Goal: Use online tool/utility: Utilize a website feature to perform a specific function

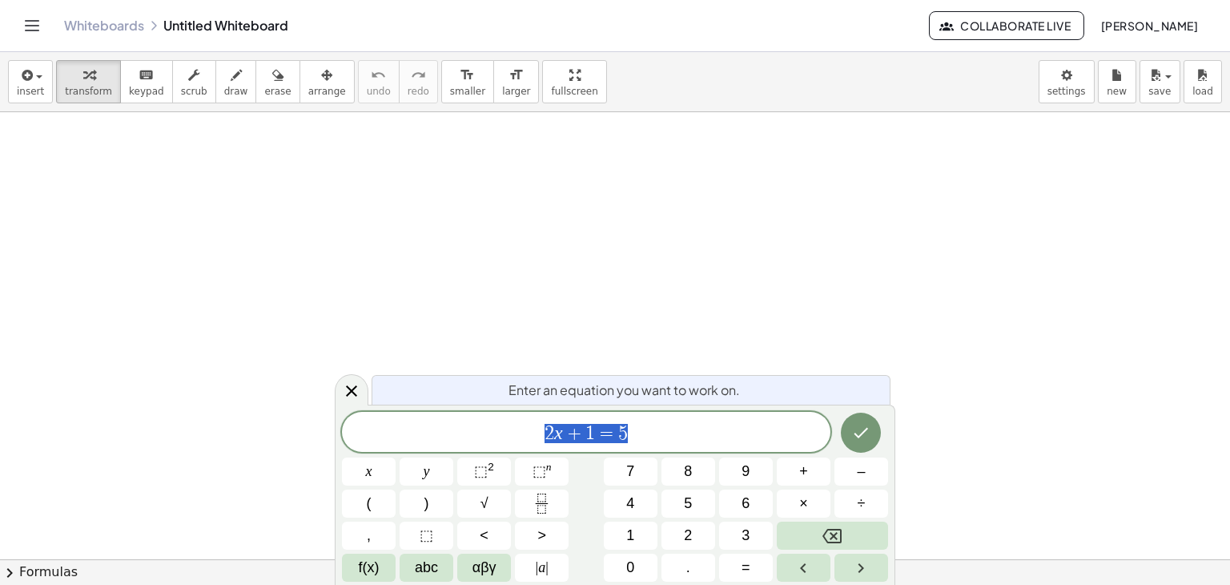
drag, startPoint x: 640, startPoint y: 435, endPoint x: 520, endPoint y: 449, distance: 120.9
click at [520, 449] on div "****** 2 x + 1 = 5" at bounding box center [586, 432] width 489 height 40
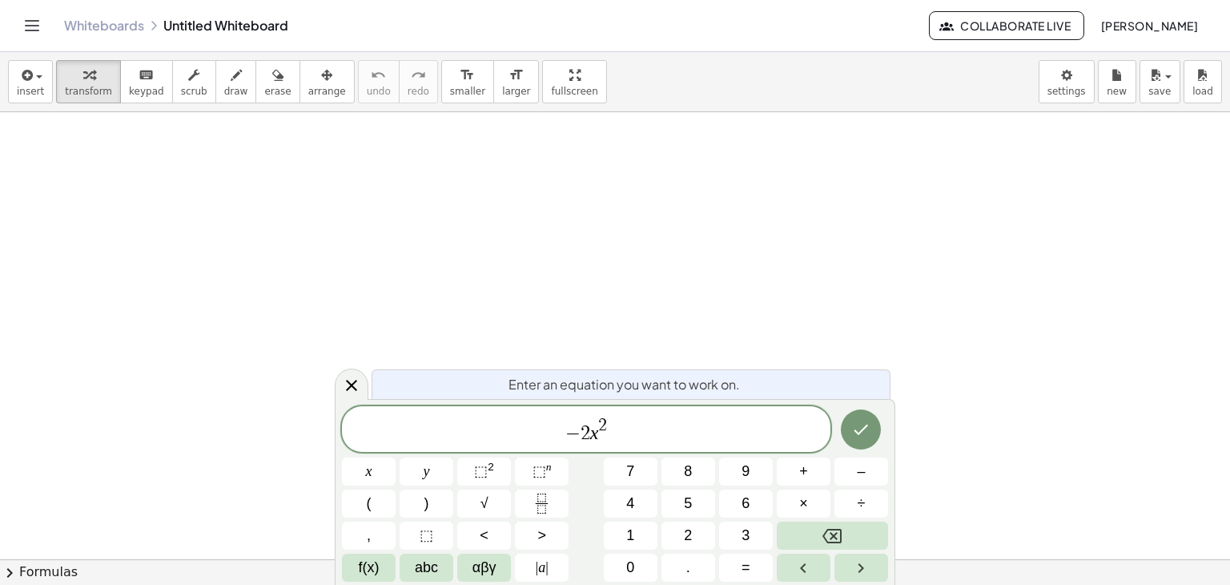
click at [645, 416] on span "− 2 x 2" at bounding box center [586, 430] width 489 height 29
click at [529, 434] on span "​ − 2 x 2 + 8 x =" at bounding box center [586, 430] width 489 height 29
click at [356, 504] on button "(" at bounding box center [369, 503] width 54 height 28
click at [615, 431] on span "​ − 2 x 2 + 8 x =" at bounding box center [586, 428] width 107 height 26
click at [438, 501] on button ")" at bounding box center [427, 503] width 54 height 28
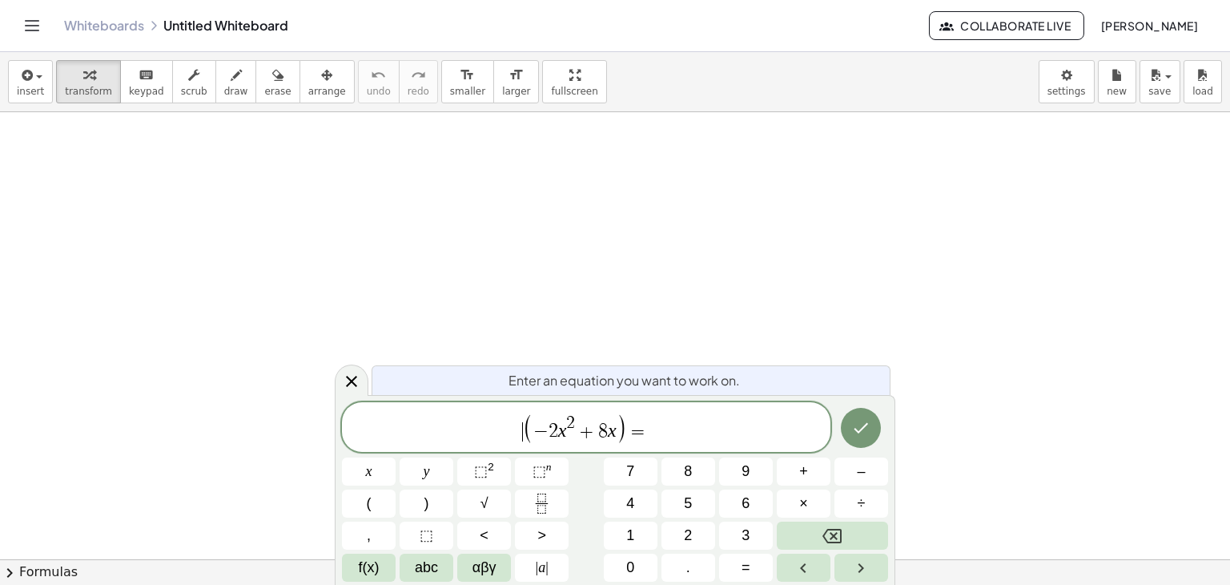
click at [504, 438] on span "​ ( − 2 x 2 + 8 x ) =" at bounding box center [586, 428] width 489 height 33
click at [374, 568] on span "f(x)" at bounding box center [369, 568] width 21 height 22
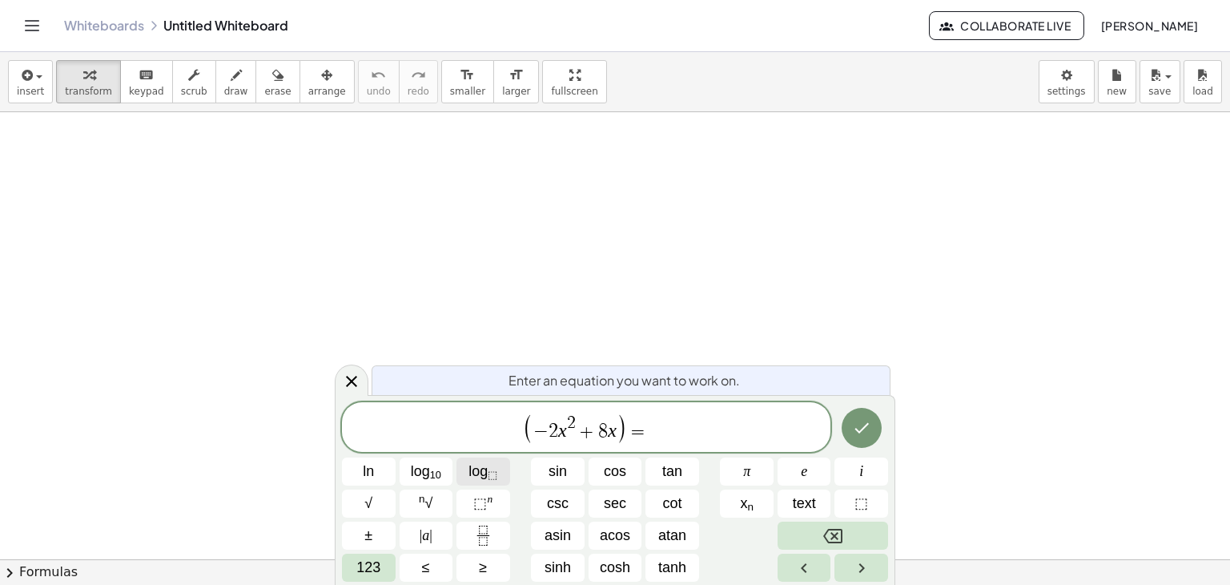
click at [474, 469] on span "log ⬚" at bounding box center [483, 472] width 29 height 22
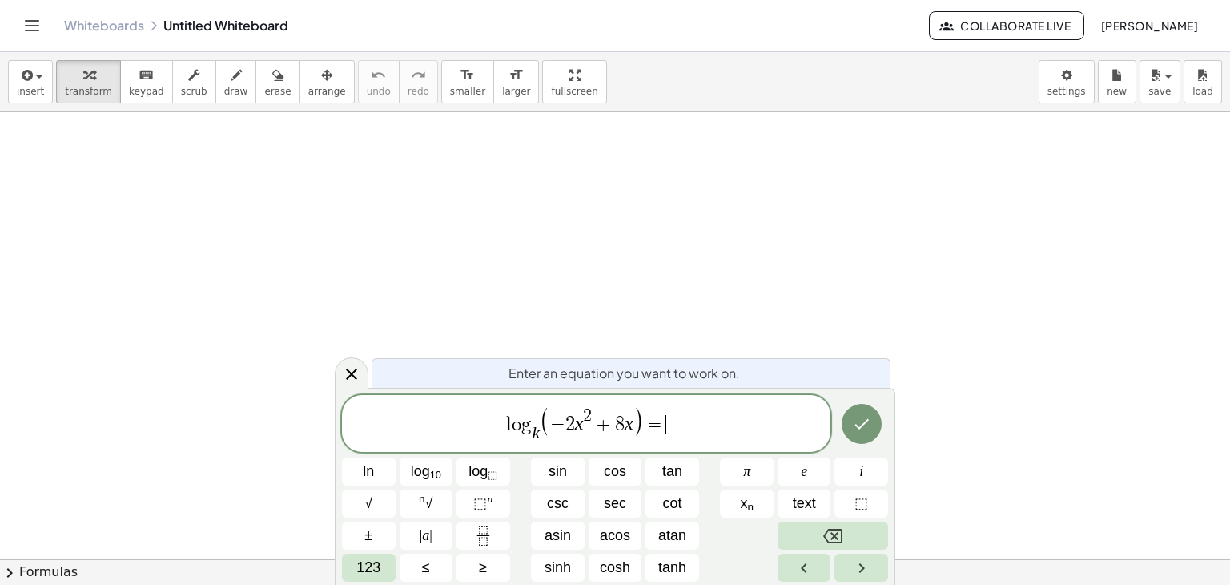
click at [737, 433] on span "l o g k ​ ( − 2 x 2 + 8 x ) = ​" at bounding box center [586, 425] width 489 height 40
click at [872, 435] on button "Done" at bounding box center [862, 424] width 40 height 40
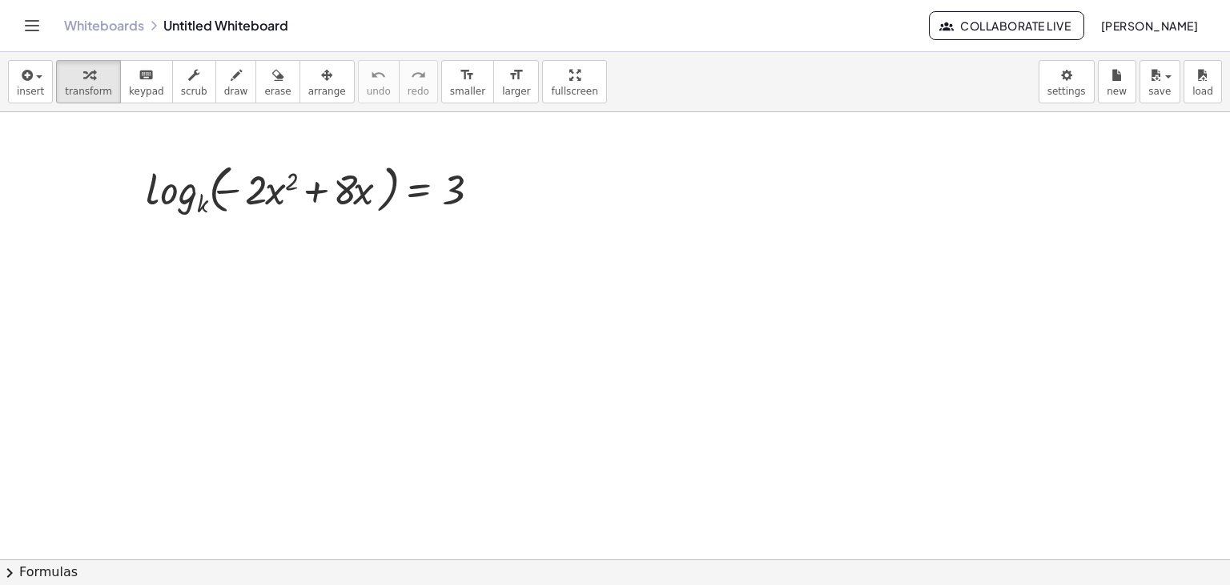
scroll to position [5, 0]
drag, startPoint x: 203, startPoint y: 200, endPoint x: 452, endPoint y: 203, distance: 248.3
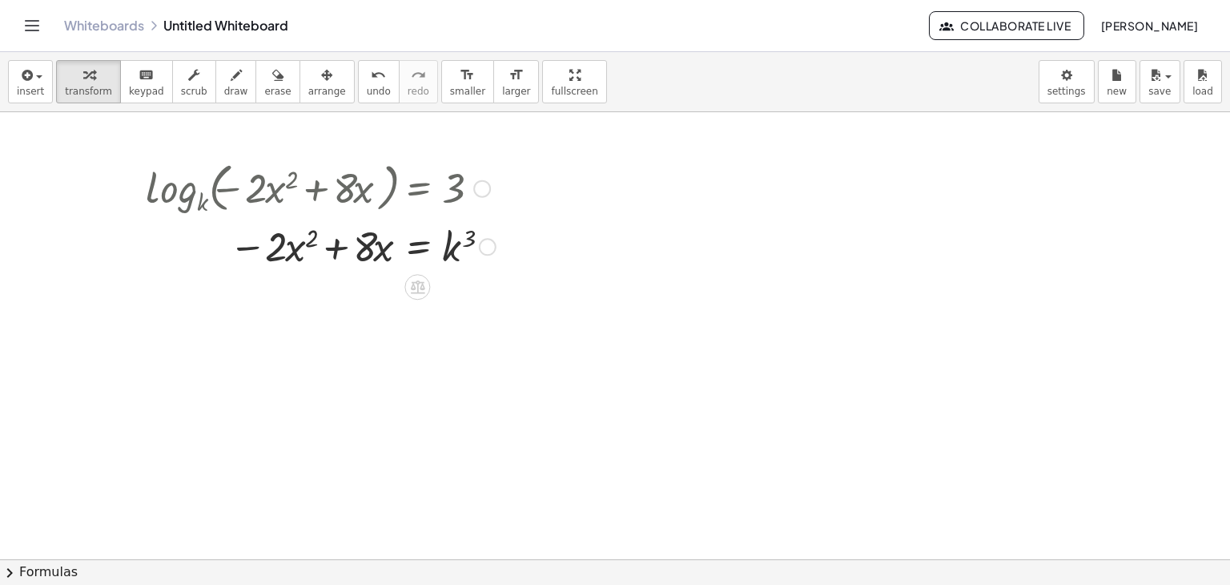
drag, startPoint x: 546, startPoint y: 228, endPoint x: 484, endPoint y: 227, distance: 62.5
click at [454, 245] on div at bounding box center [321, 245] width 366 height 54
drag, startPoint x: 454, startPoint y: 245, endPoint x: 232, endPoint y: 276, distance: 224.1
click at [490, 251] on div at bounding box center [488, 247] width 18 height 18
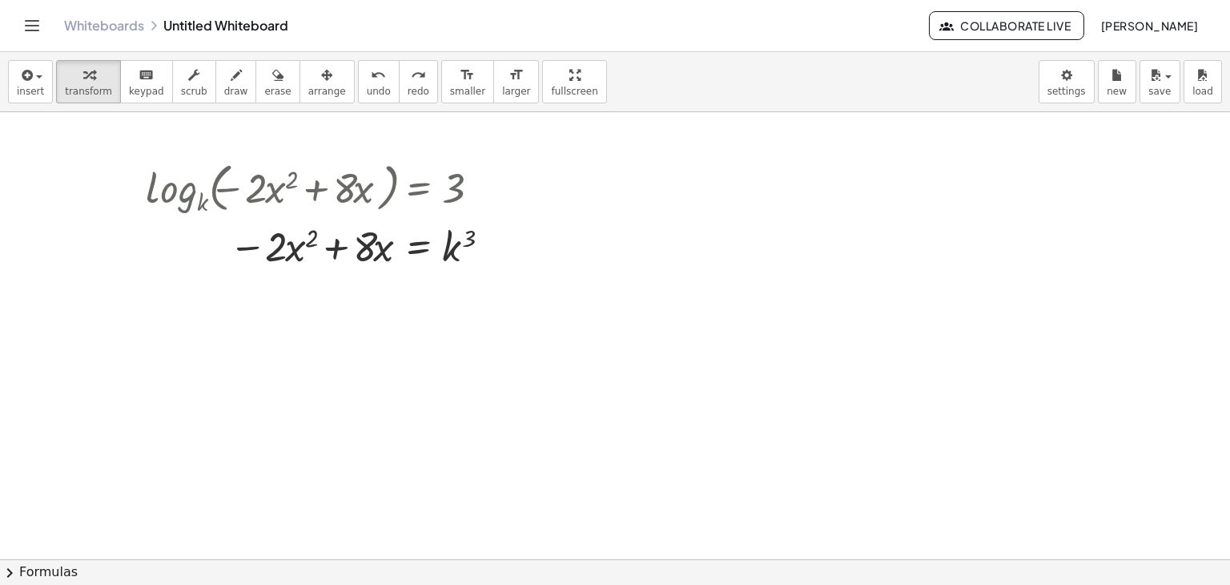
scroll to position [50, 0]
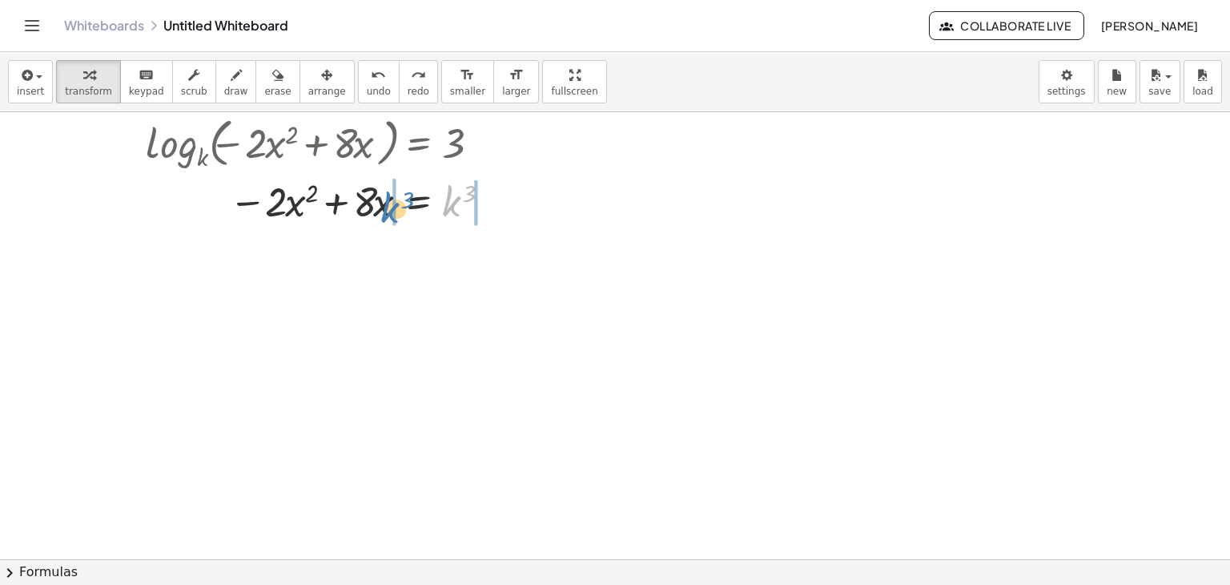
drag, startPoint x: 451, startPoint y: 198, endPoint x: 388, endPoint y: 204, distance: 62.8
click at [388, 204] on div at bounding box center [321, 200] width 366 height 54
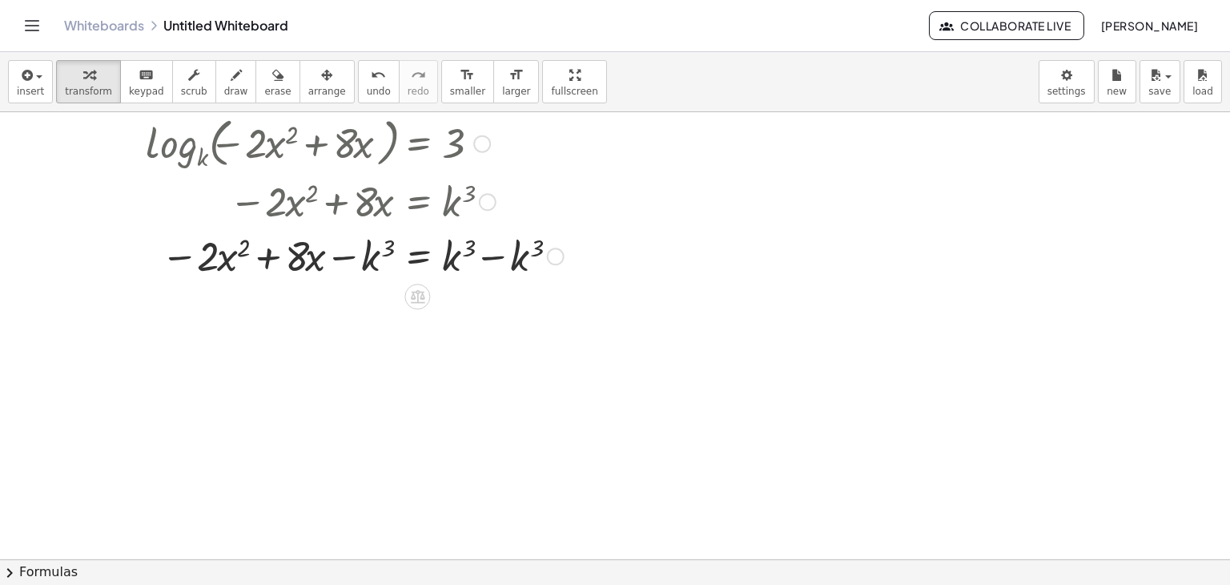
click at [533, 260] on div at bounding box center [355, 254] width 434 height 54
click at [491, 256] on div at bounding box center [355, 254] width 434 height 54
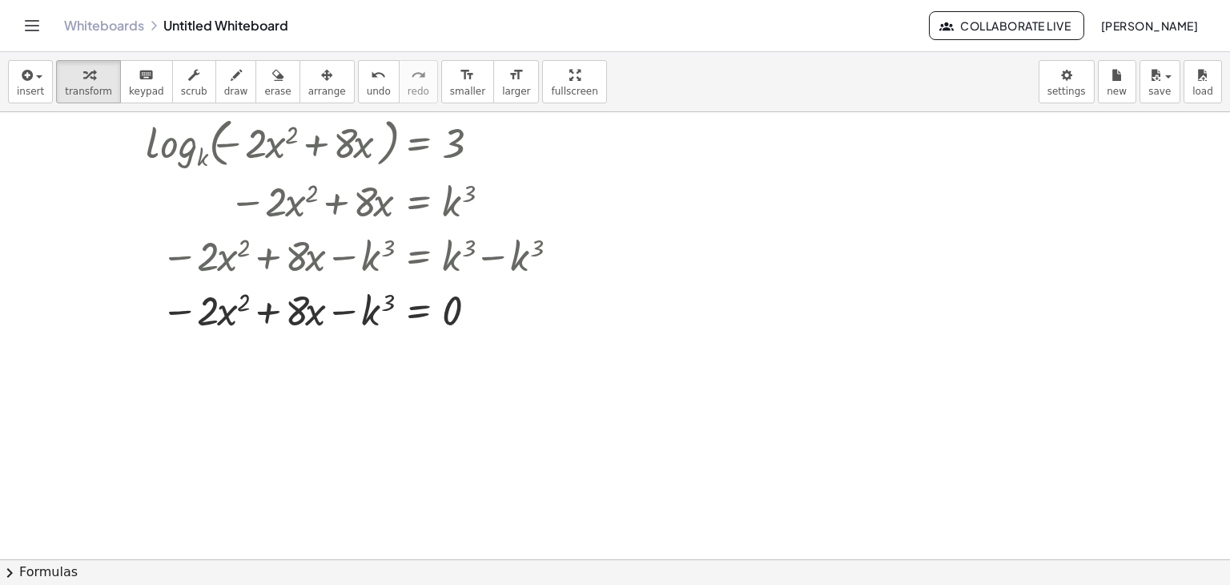
click at [641, 371] on div at bounding box center [615, 561] width 1230 height 998
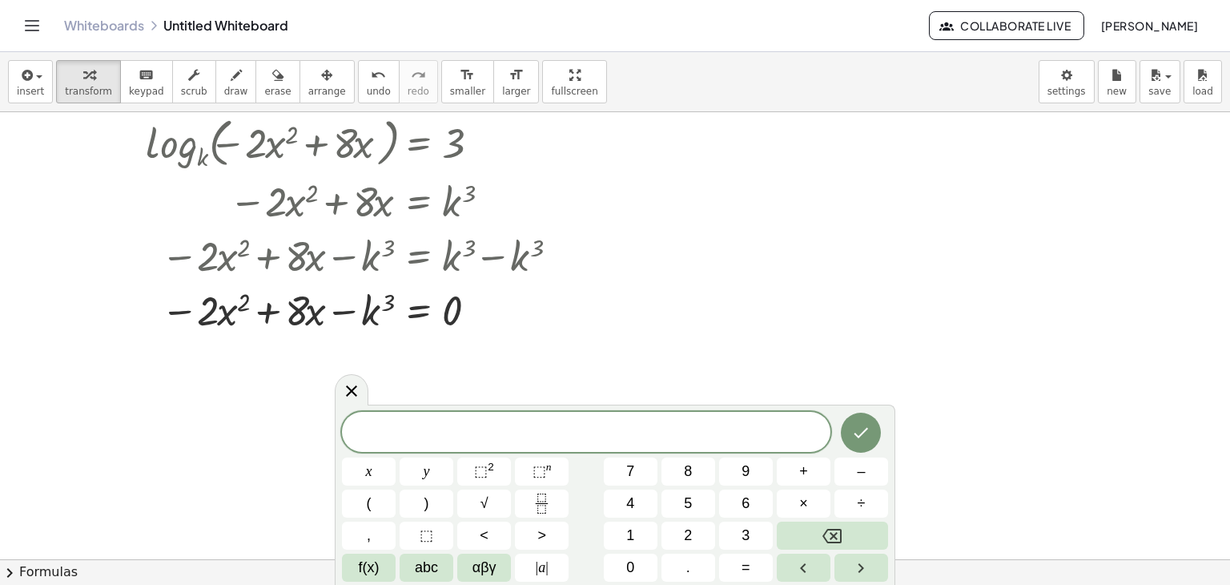
click at [666, 294] on div at bounding box center [615, 561] width 1230 height 998
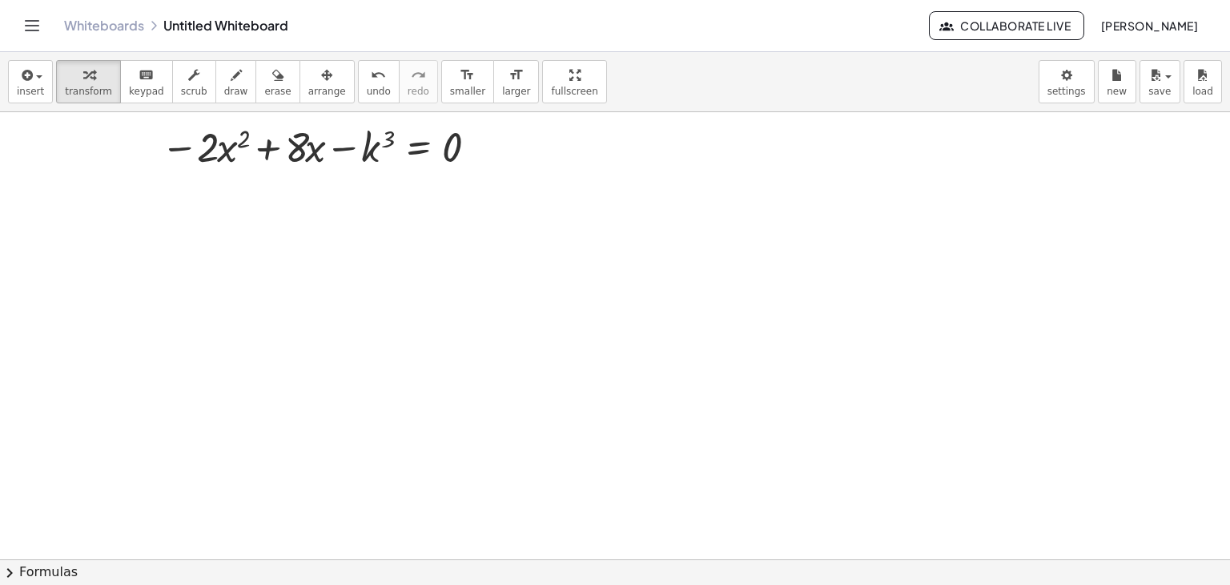
scroll to position [211, 0]
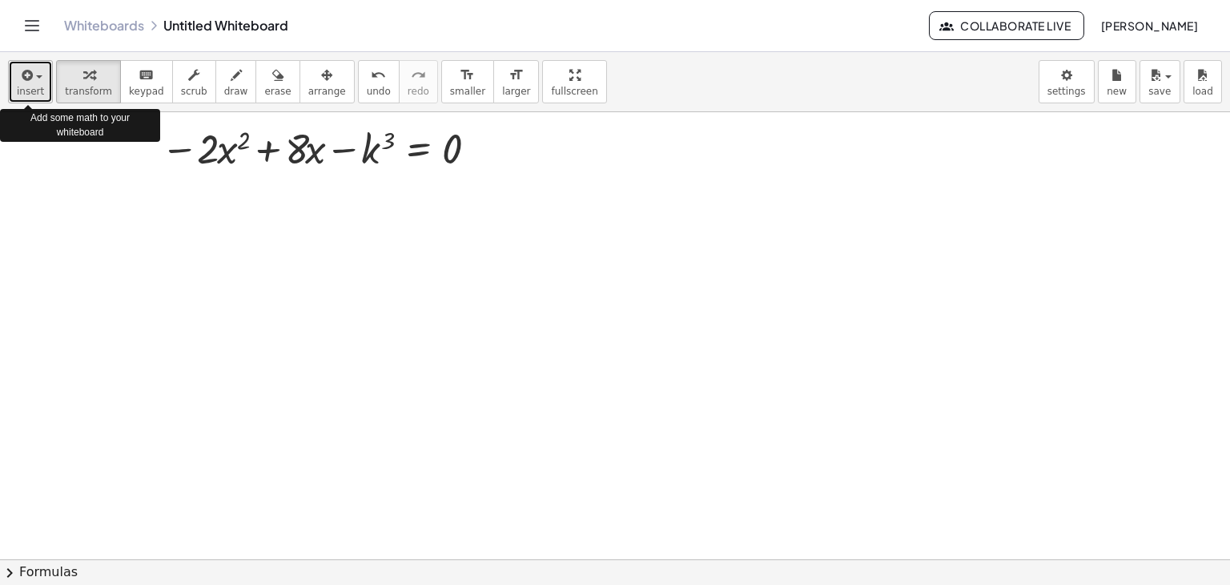
click at [32, 89] on span "insert" at bounding box center [30, 91] width 27 height 11
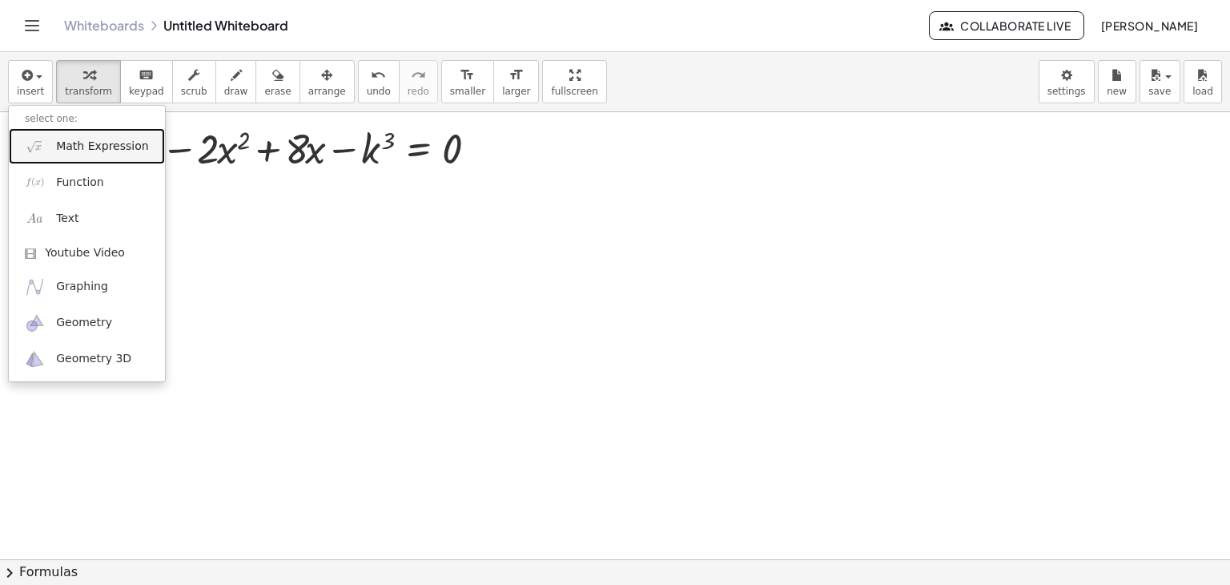
click at [99, 149] on span "Math Expression" at bounding box center [102, 147] width 92 height 16
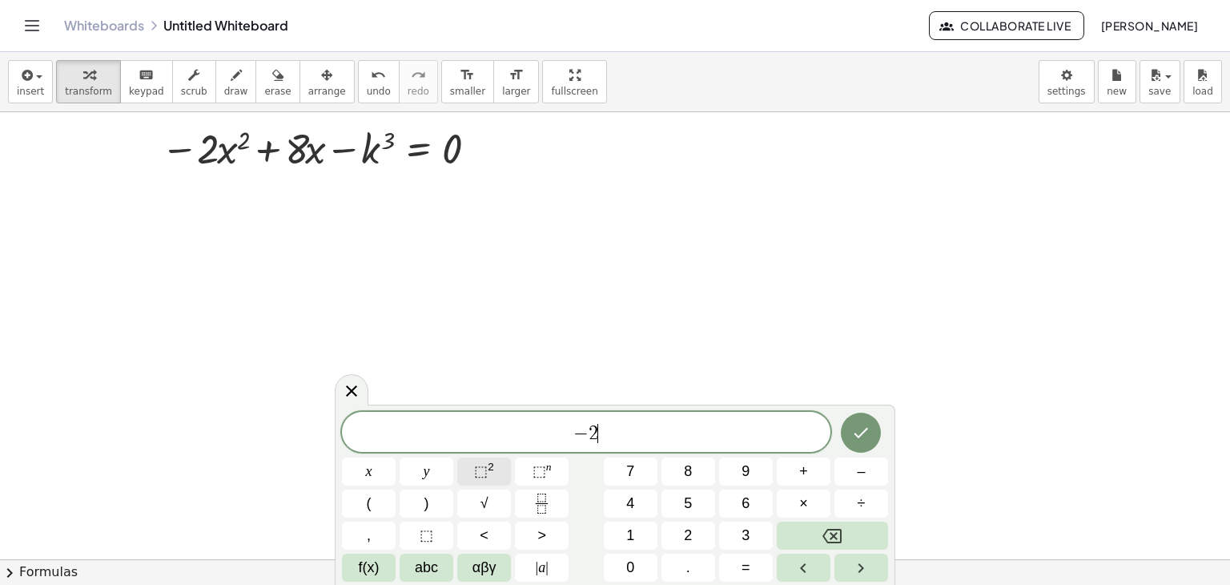
click at [482, 473] on span "⬚" at bounding box center [481, 471] width 14 height 16
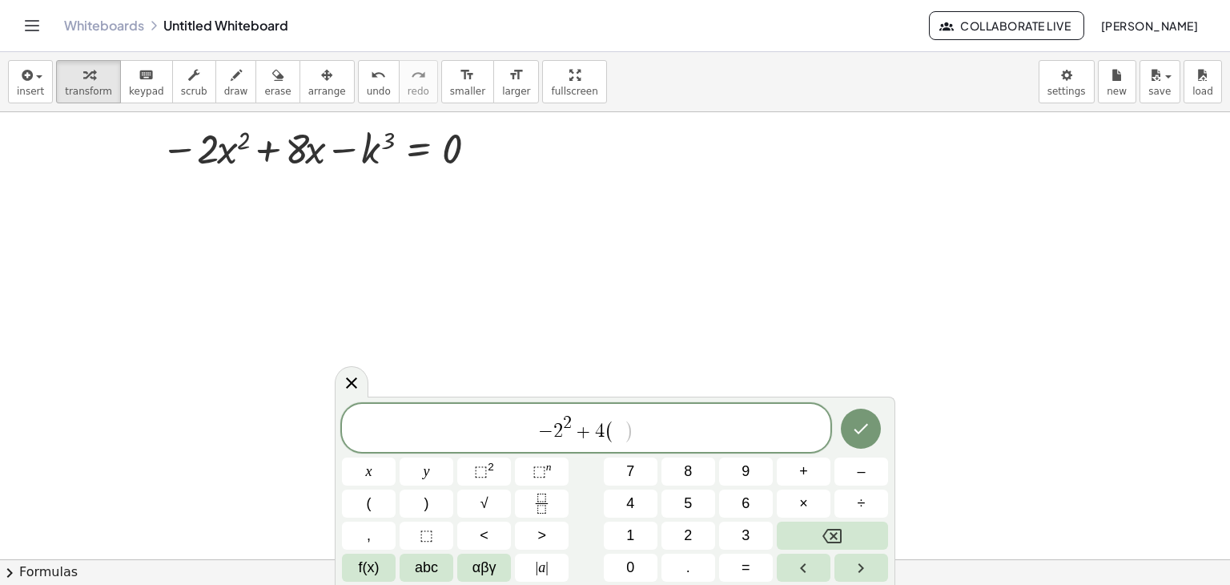
click at [567, 434] on span "− 2 2 + 4 ( ​ )" at bounding box center [586, 428] width 489 height 31
click at [567, 434] on span "− 2 ​ 2 + 4 ( )" at bounding box center [586, 428] width 489 height 31
click at [561, 439] on span "2" at bounding box center [559, 431] width 10 height 19
click at [610, 434] on span "​" at bounding box center [611, 431] width 9 height 19
click at [642, 430] on span "8 2 + 4 ( − 2 ) ​" at bounding box center [586, 428] width 489 height 31
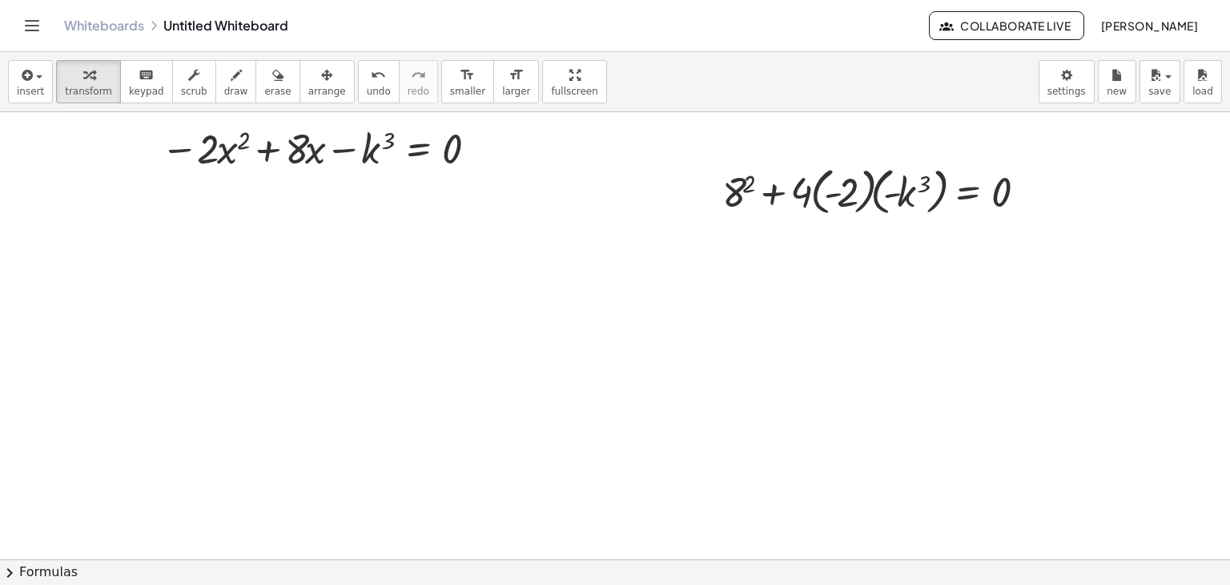
click at [810, 346] on div at bounding box center [615, 348] width 1230 height 894
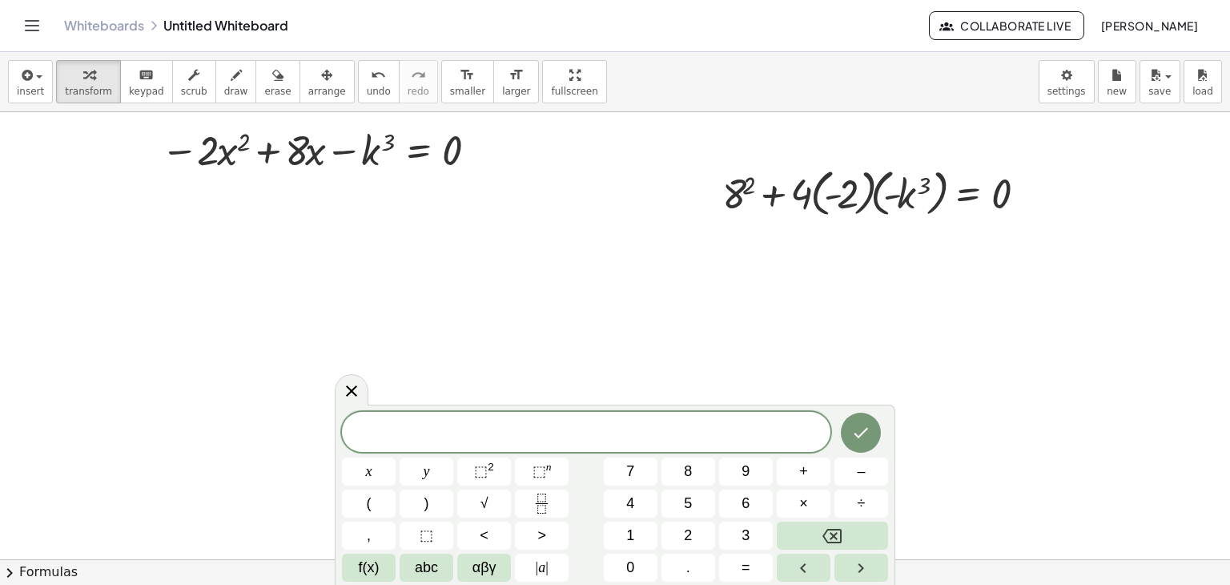
scroll to position [224, 0]
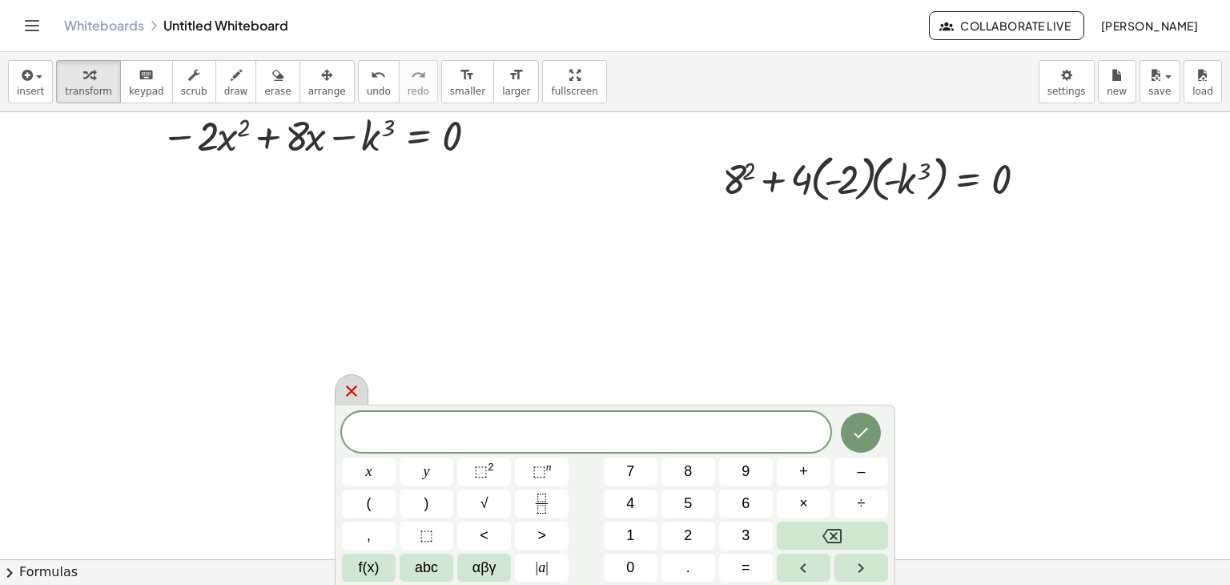
click at [344, 391] on icon at bounding box center [351, 390] width 19 height 19
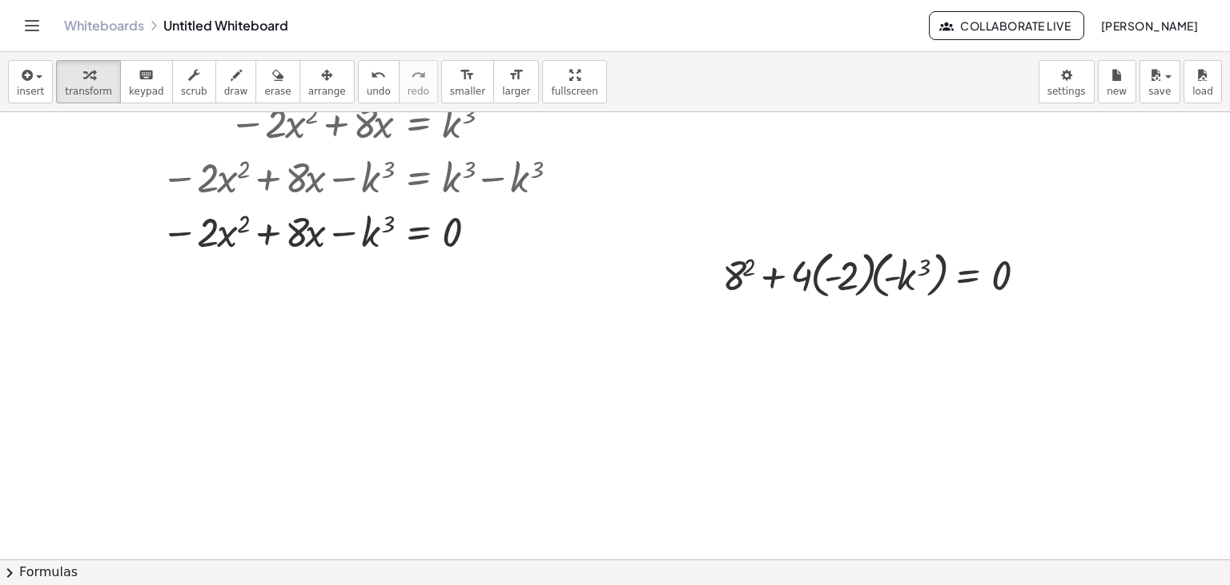
scroll to position [181, 0]
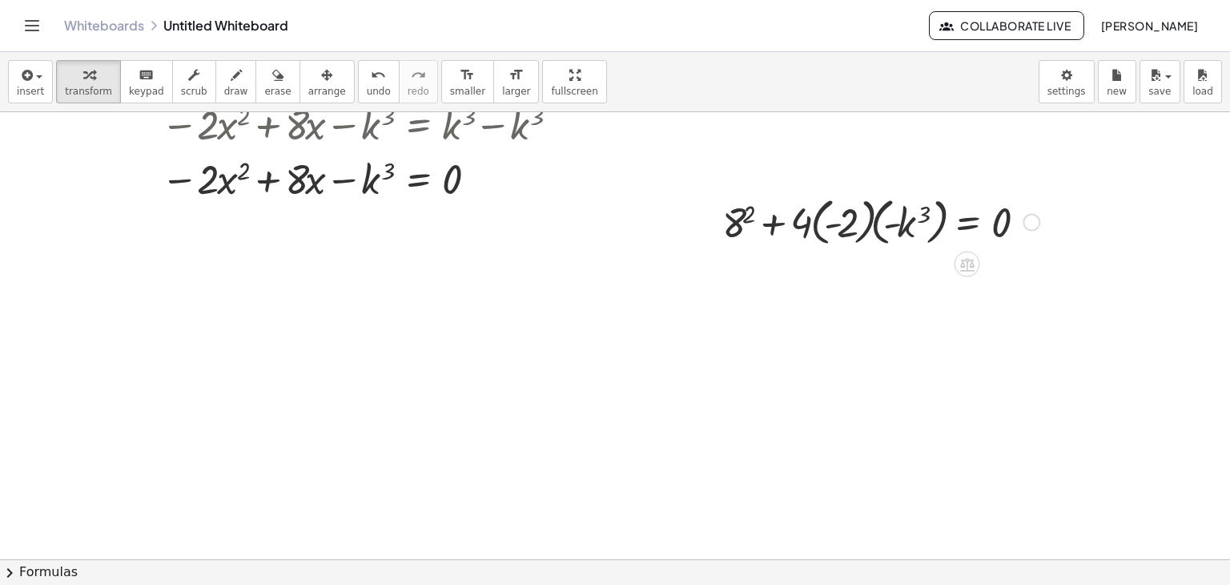
click at [736, 228] on div at bounding box center [881, 220] width 333 height 58
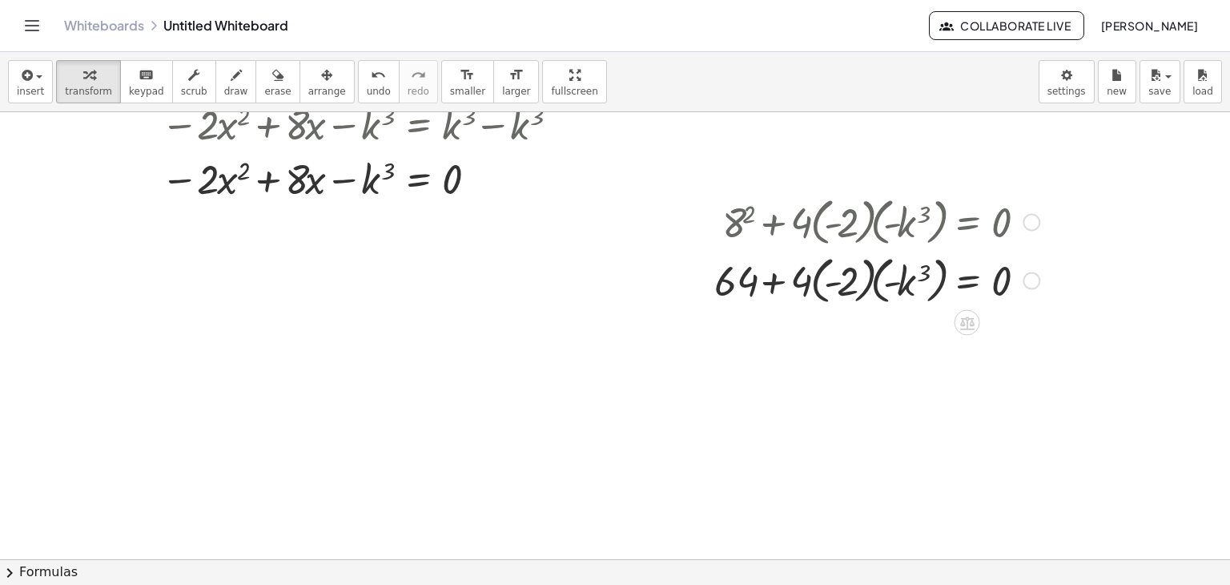
click at [816, 287] on div at bounding box center [877, 279] width 341 height 58
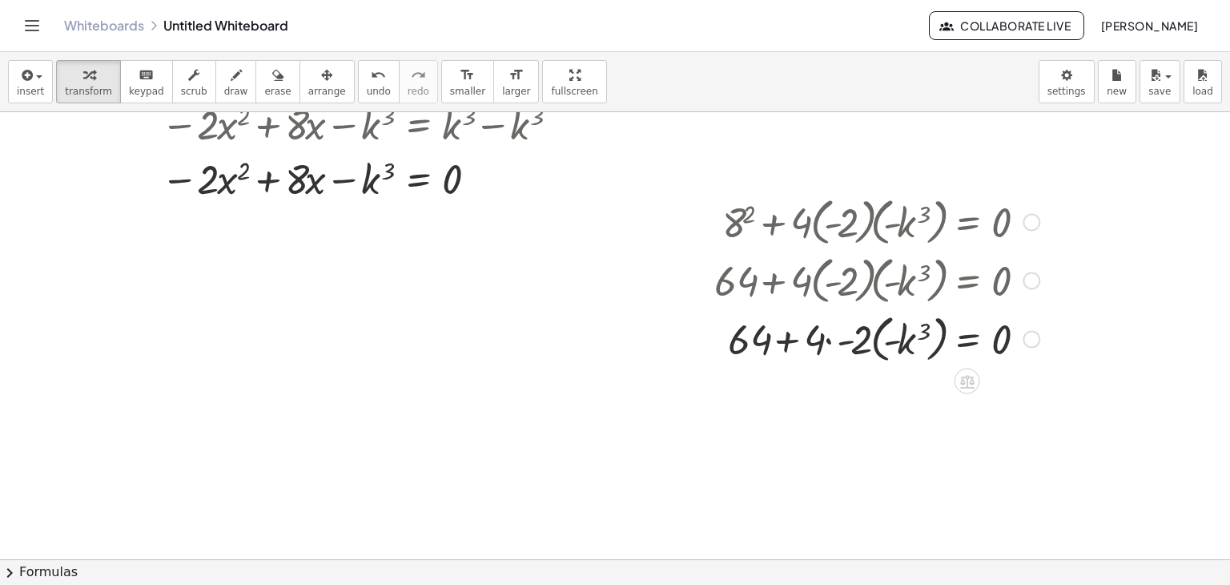
click at [836, 348] on div at bounding box center [877, 337] width 341 height 58
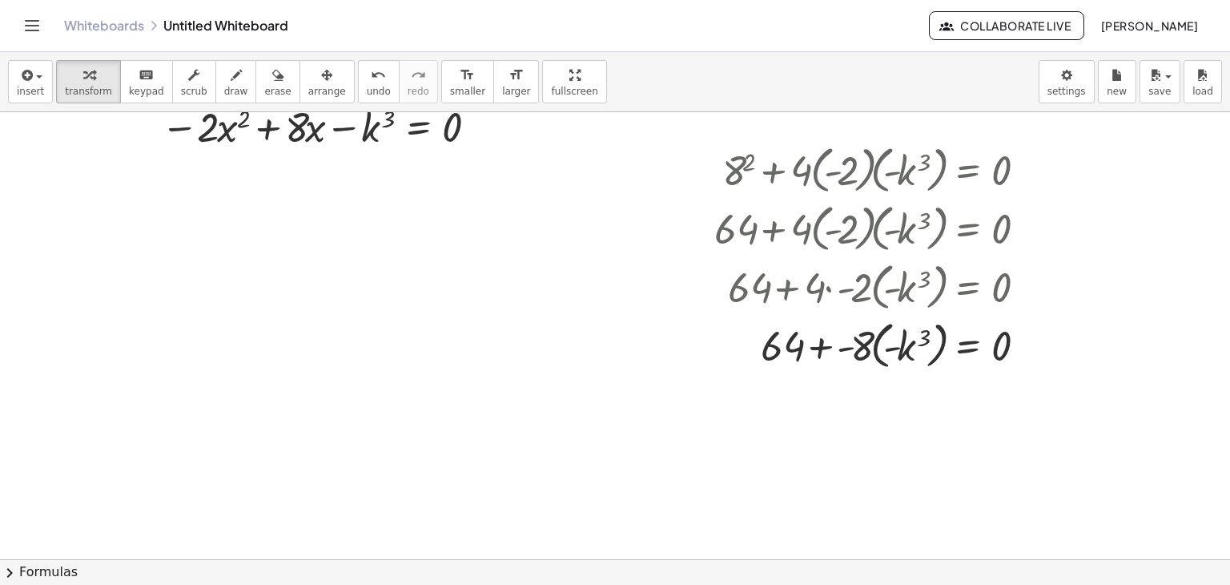
scroll to position [236, 0]
click at [825, 351] on div at bounding box center [877, 341] width 341 height 58
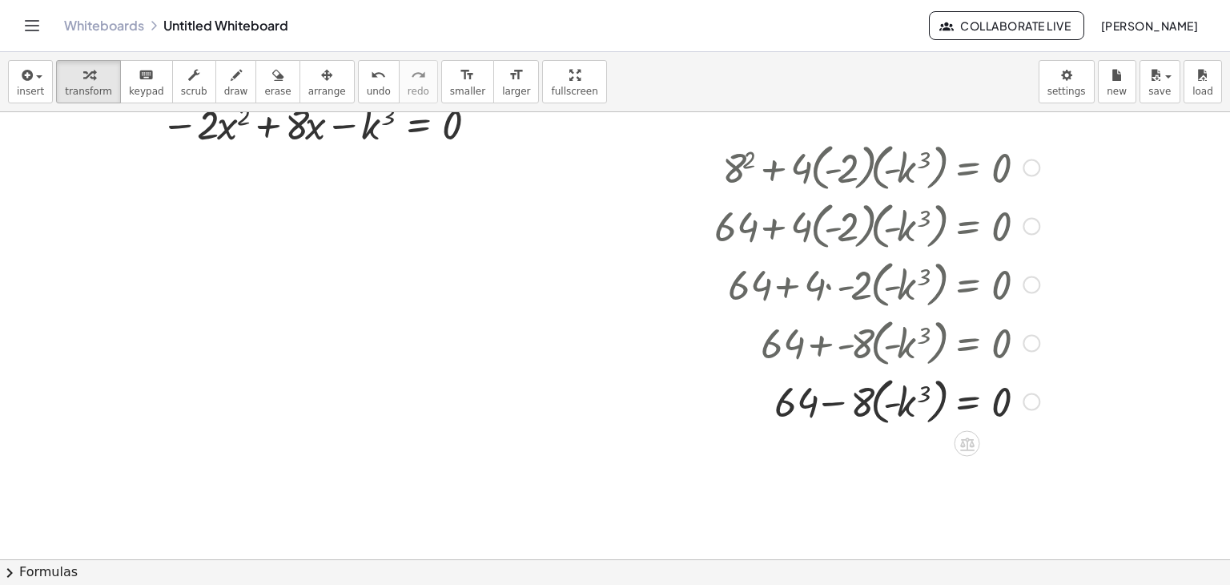
click at [839, 401] on div at bounding box center [877, 400] width 341 height 58
click at [831, 407] on div at bounding box center [877, 400] width 341 height 58
drag, startPoint x: 898, startPoint y: 400, endPoint x: 1027, endPoint y: 380, distance: 130.5
click at [1027, 380] on div at bounding box center [877, 400] width 341 height 58
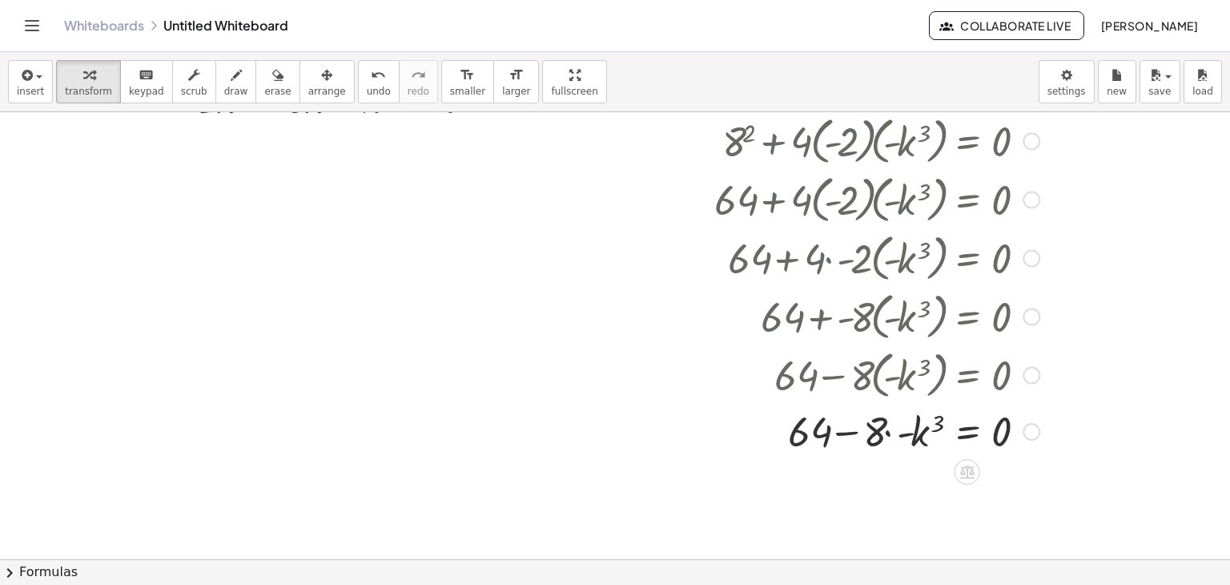
scroll to position [265, 0]
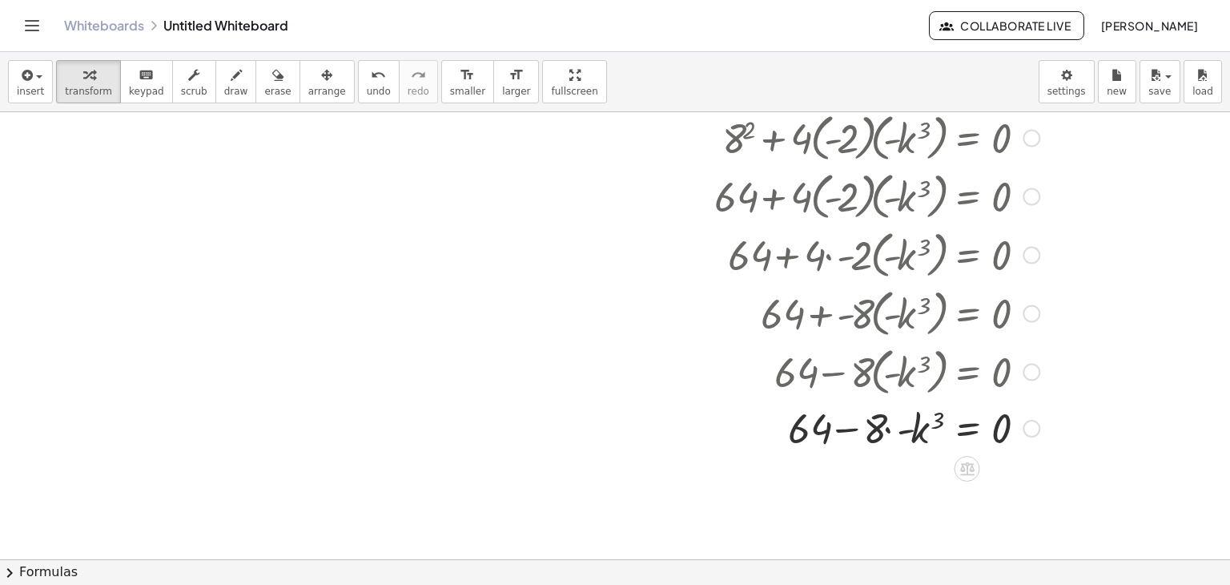
click at [900, 432] on div at bounding box center [877, 427] width 341 height 54
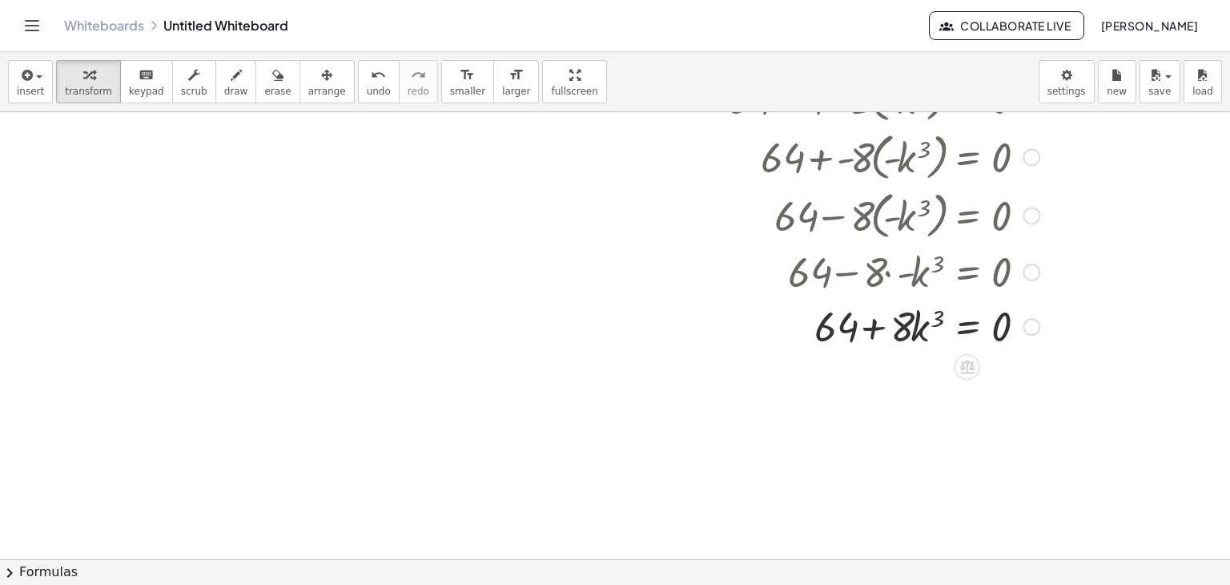
scroll to position [423, 0]
drag, startPoint x: 827, startPoint y: 331, endPoint x: 1024, endPoint y: 346, distance: 196.8
click at [1024, 346] on div at bounding box center [877, 323] width 341 height 54
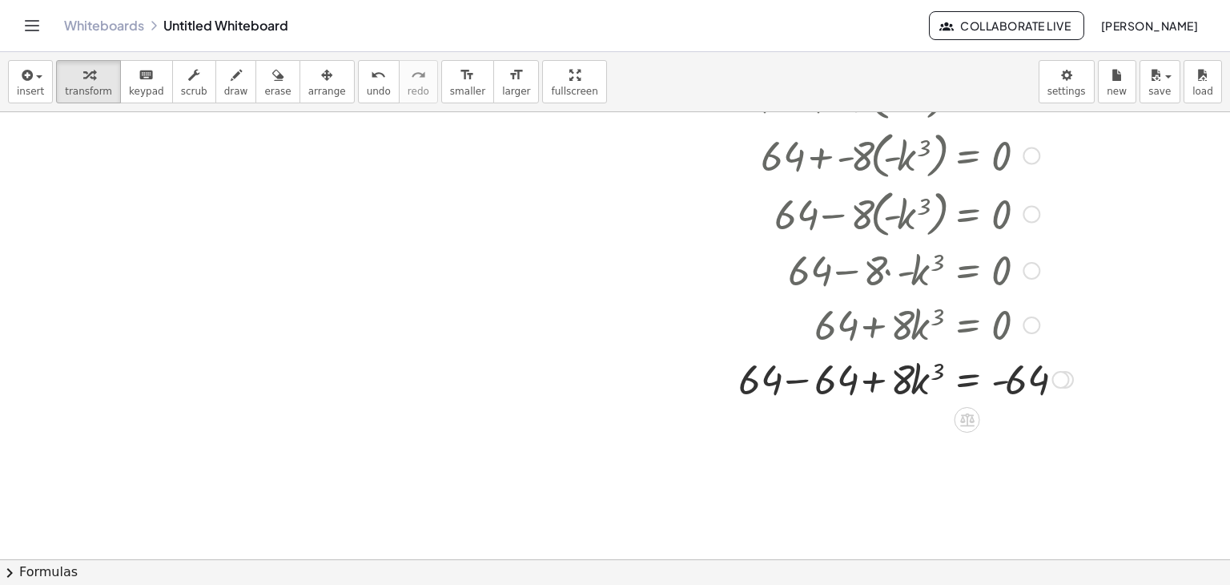
click at [809, 388] on div at bounding box center [894, 378] width 375 height 54
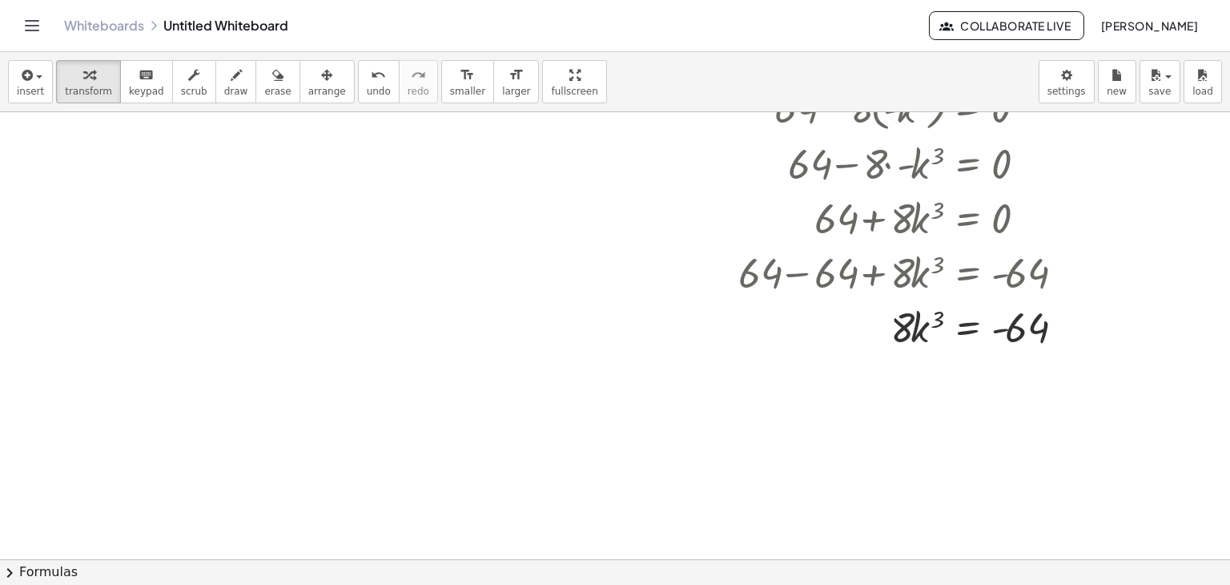
scroll to position [532, 0]
drag, startPoint x: 896, startPoint y: 317, endPoint x: 999, endPoint y: 339, distance: 104.8
click at [999, 339] on div at bounding box center [894, 323] width 375 height 54
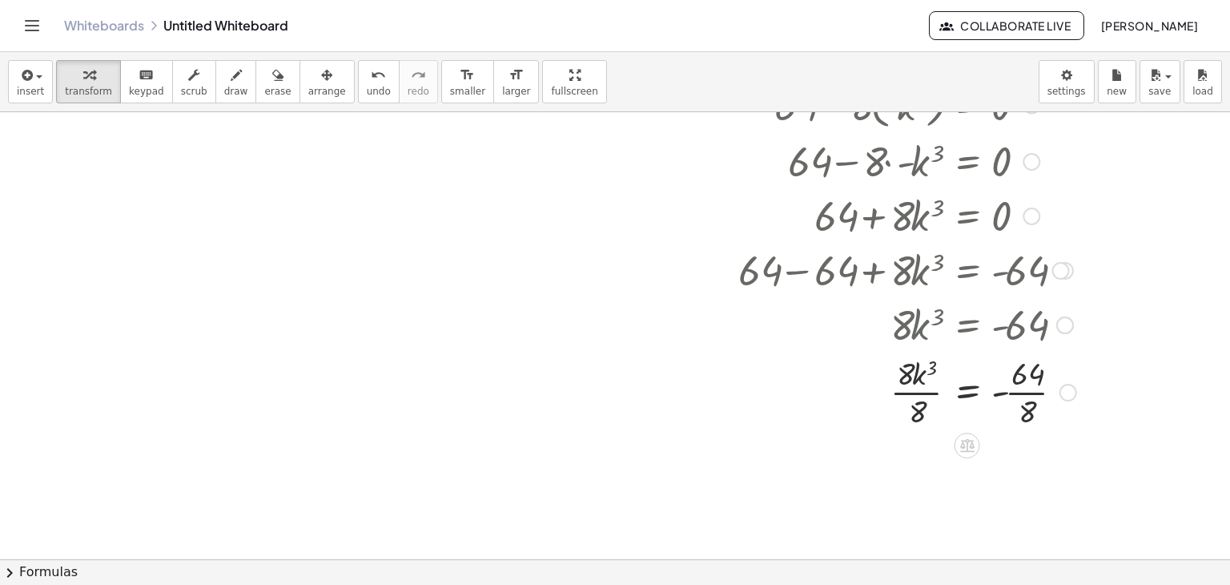
click at [1040, 405] on div at bounding box center [896, 391] width 378 height 80
click at [919, 481] on div at bounding box center [896, 471] width 378 height 80
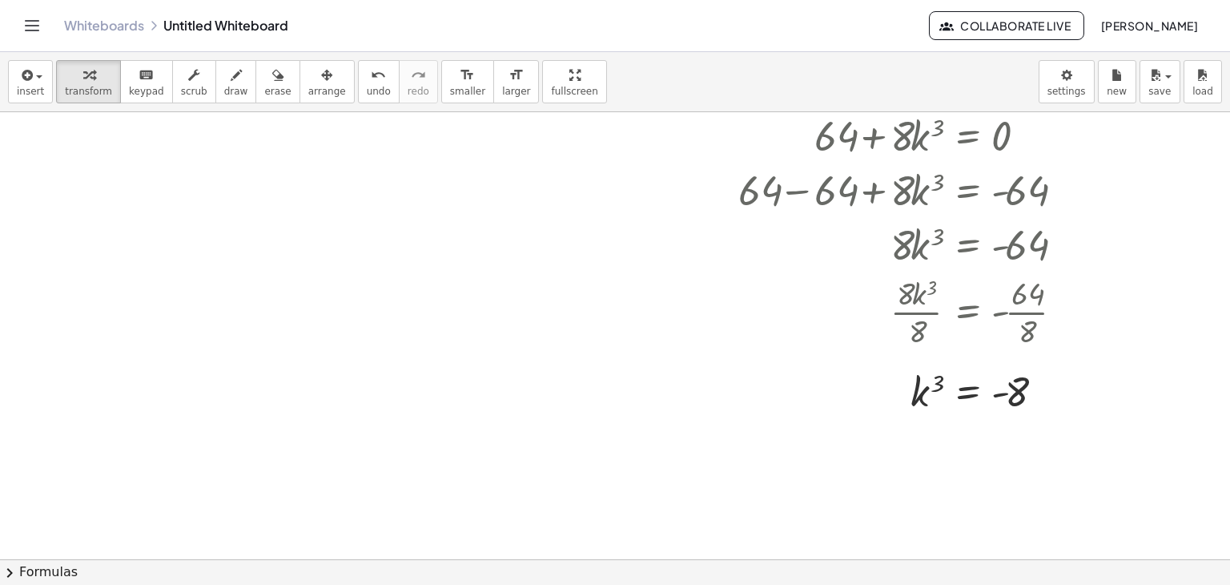
scroll to position [615, 0]
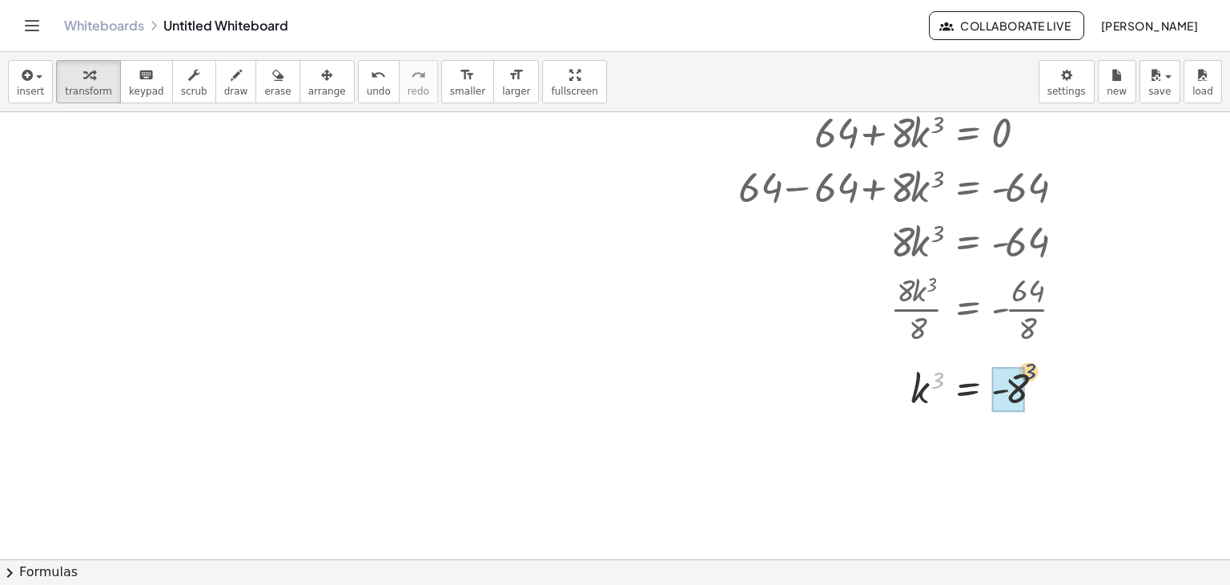
drag, startPoint x: 936, startPoint y: 375, endPoint x: 1030, endPoint y: 367, distance: 94.1
click at [1030, 367] on div at bounding box center [896, 387] width 378 height 53
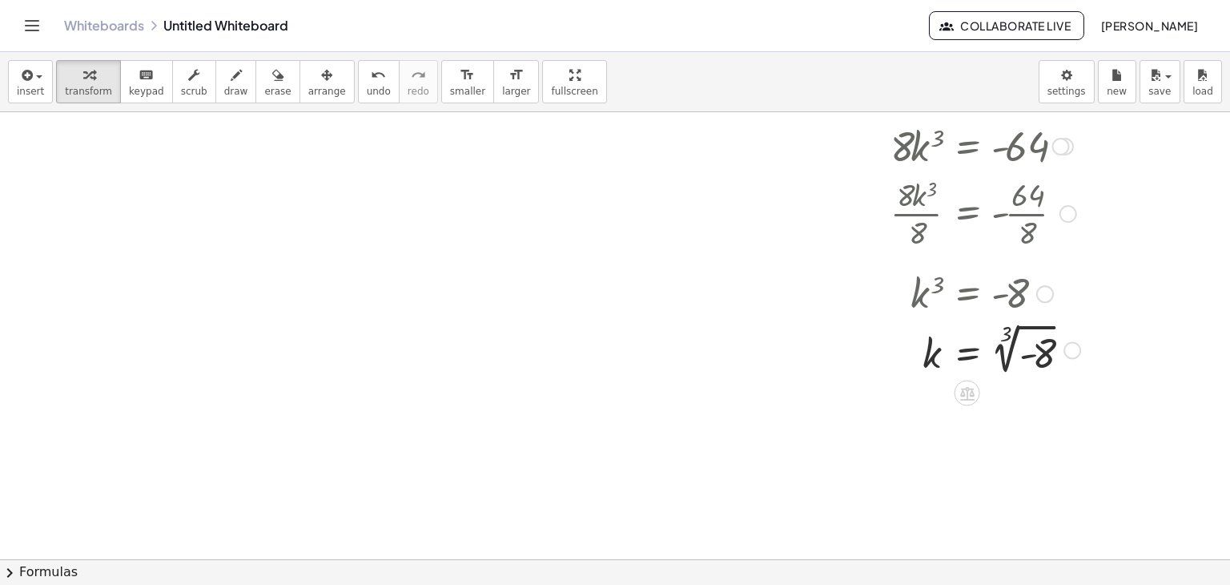
scroll to position [711, 0]
click at [1030, 367] on div at bounding box center [898, 348] width 382 height 60
click at [1030, 331] on div at bounding box center [898, 348] width 382 height 60
click at [1027, 344] on div at bounding box center [898, 348] width 382 height 60
click at [1017, 345] on div at bounding box center [898, 348] width 382 height 60
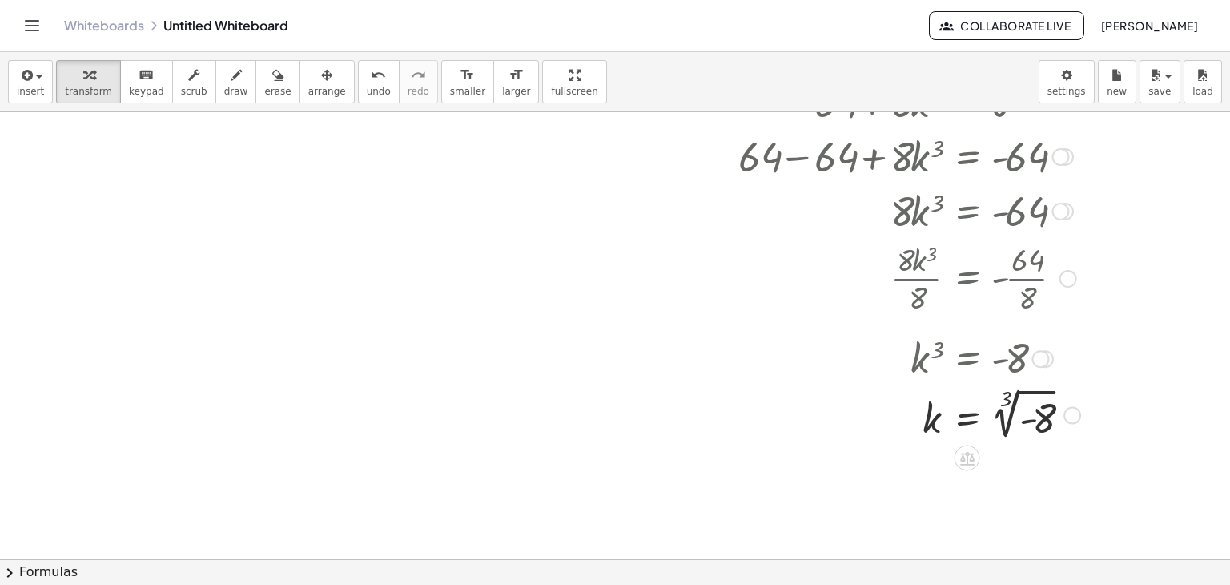
scroll to position [660, 0]
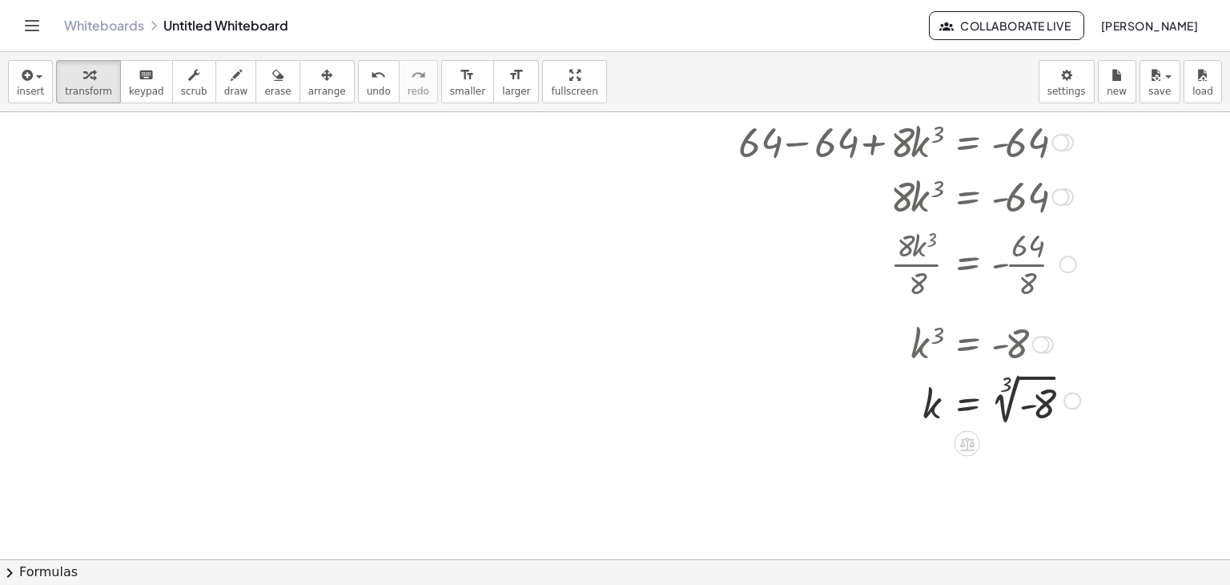
click at [1045, 380] on div at bounding box center [898, 399] width 382 height 60
click at [968, 401] on div "k 3 = - 8 √ ( ) - 2" at bounding box center [968, 401] width 0 height 0
click at [1009, 394] on div at bounding box center [896, 399] width 378 height 53
click at [1008, 401] on div at bounding box center [896, 399] width 378 height 53
click at [1003, 397] on div at bounding box center [896, 399] width 378 height 53
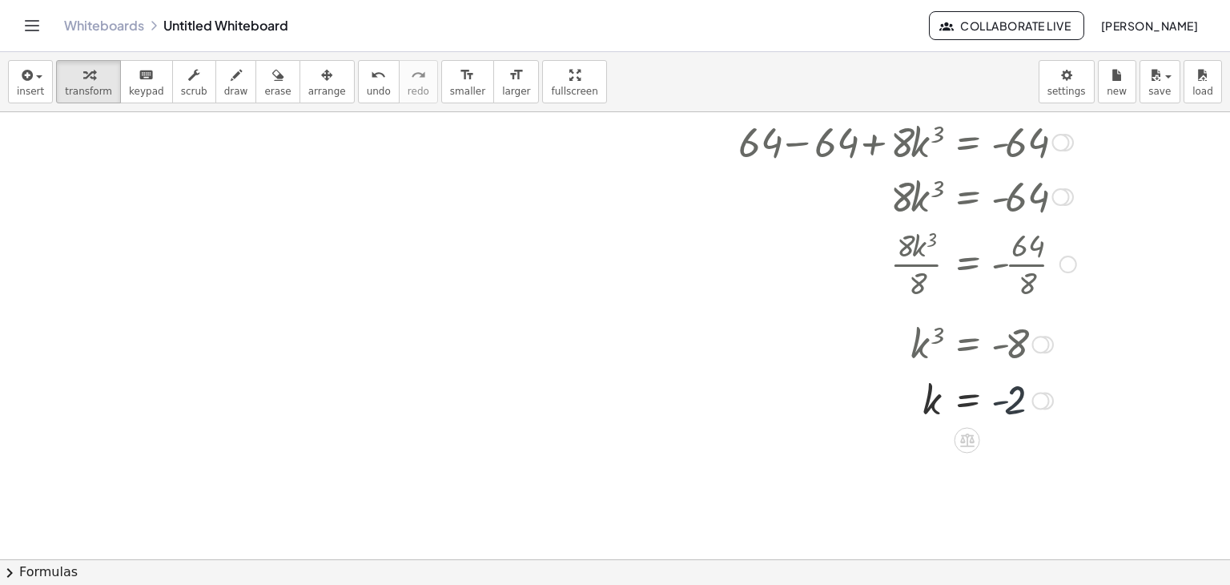
click at [1003, 397] on div at bounding box center [896, 399] width 378 height 53
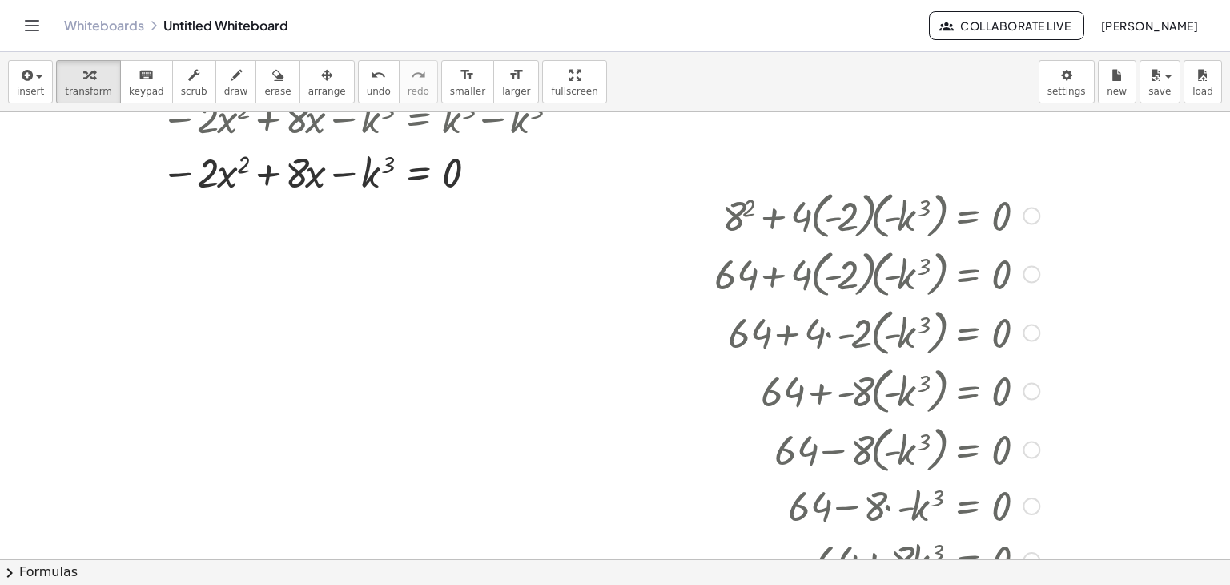
scroll to position [182, 0]
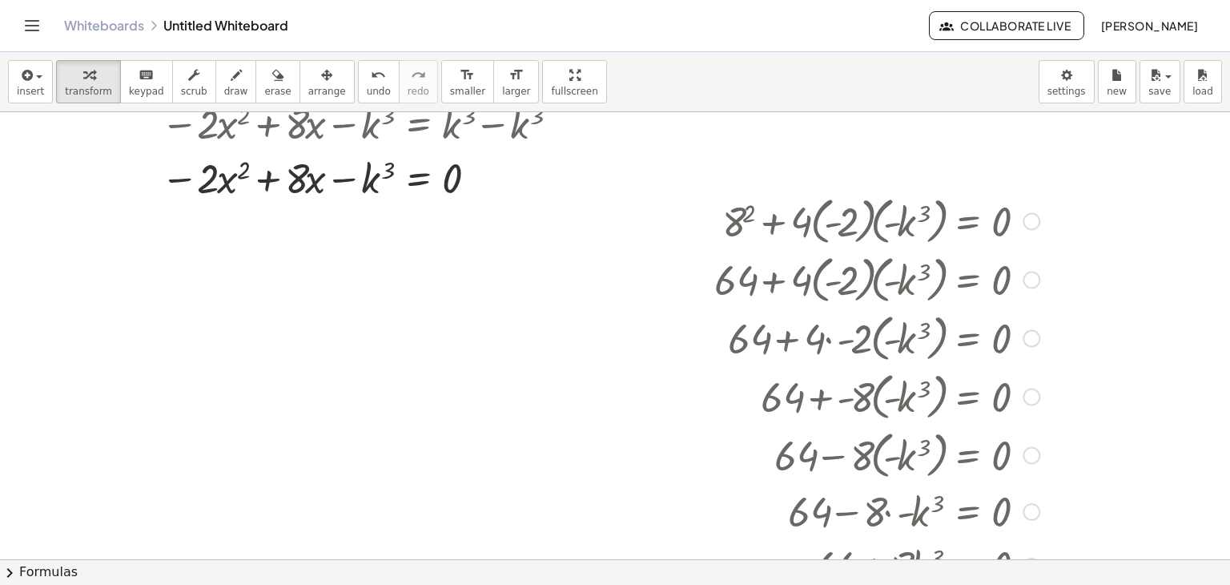
click at [948, 225] on div at bounding box center [896, 220] width 378 height 58
click at [968, 222] on div at bounding box center [896, 220] width 378 height 58
click at [1024, 223] on div at bounding box center [1032, 221] width 18 height 18
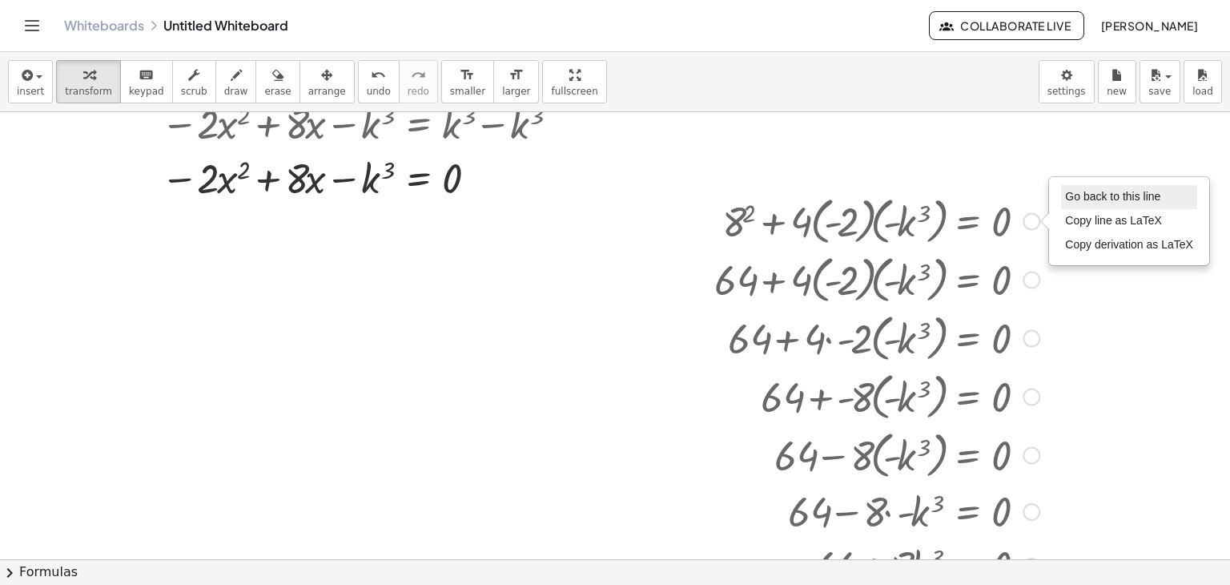
click at [1097, 197] on span "Go back to this line" at bounding box center [1112, 196] width 95 height 13
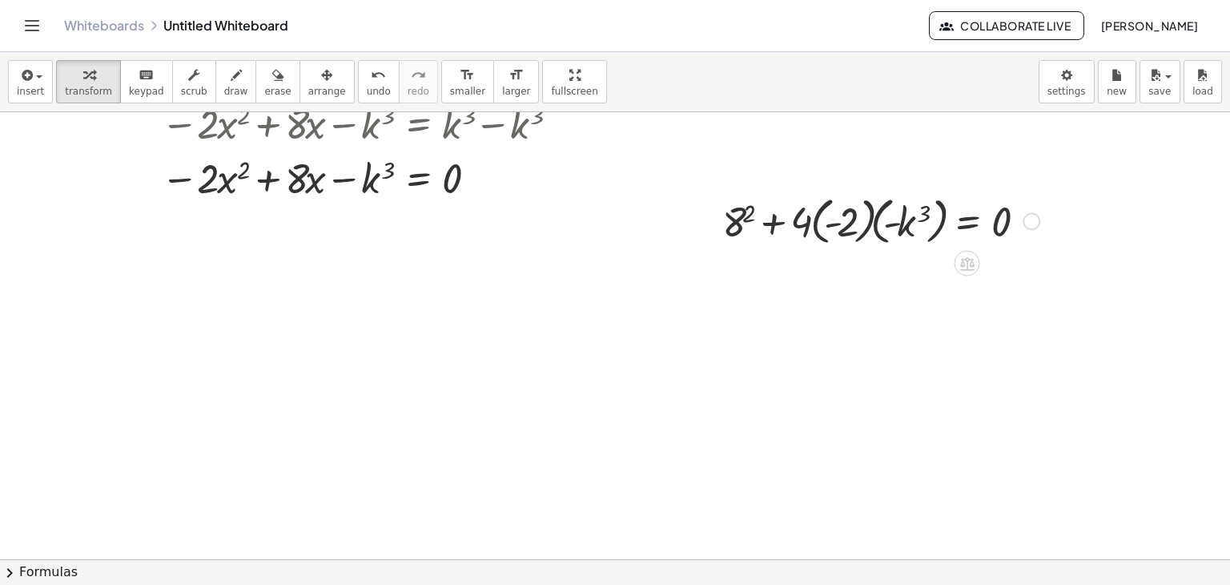
click at [833, 224] on div at bounding box center [881, 220] width 333 height 58
click at [734, 227] on div at bounding box center [881, 220] width 333 height 58
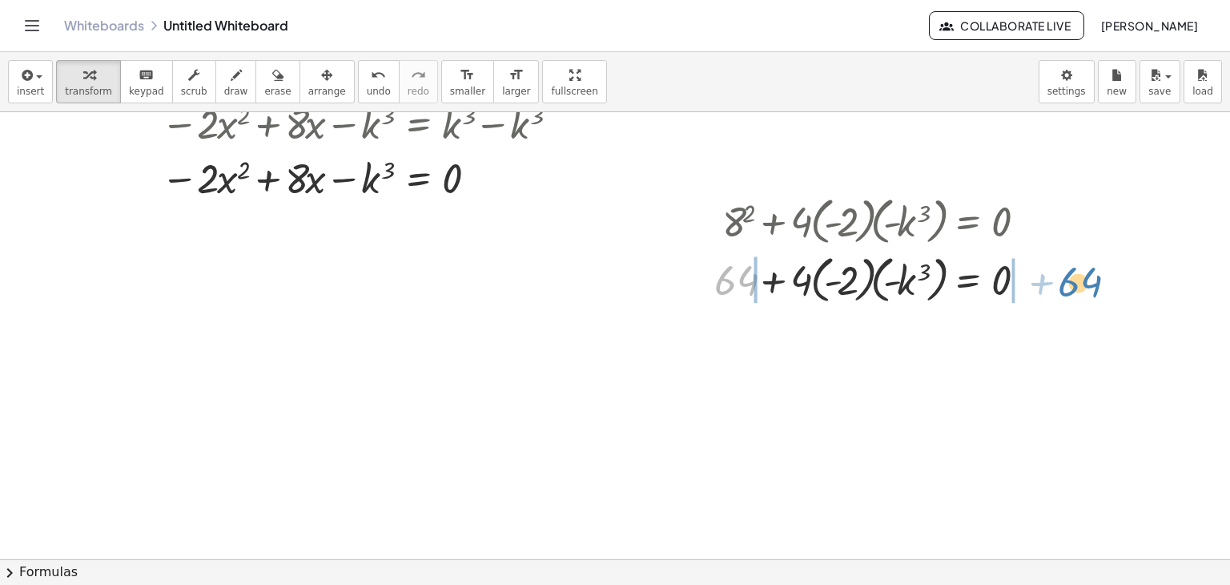
drag, startPoint x: 737, startPoint y: 283, endPoint x: 1077, endPoint y: 287, distance: 340.5
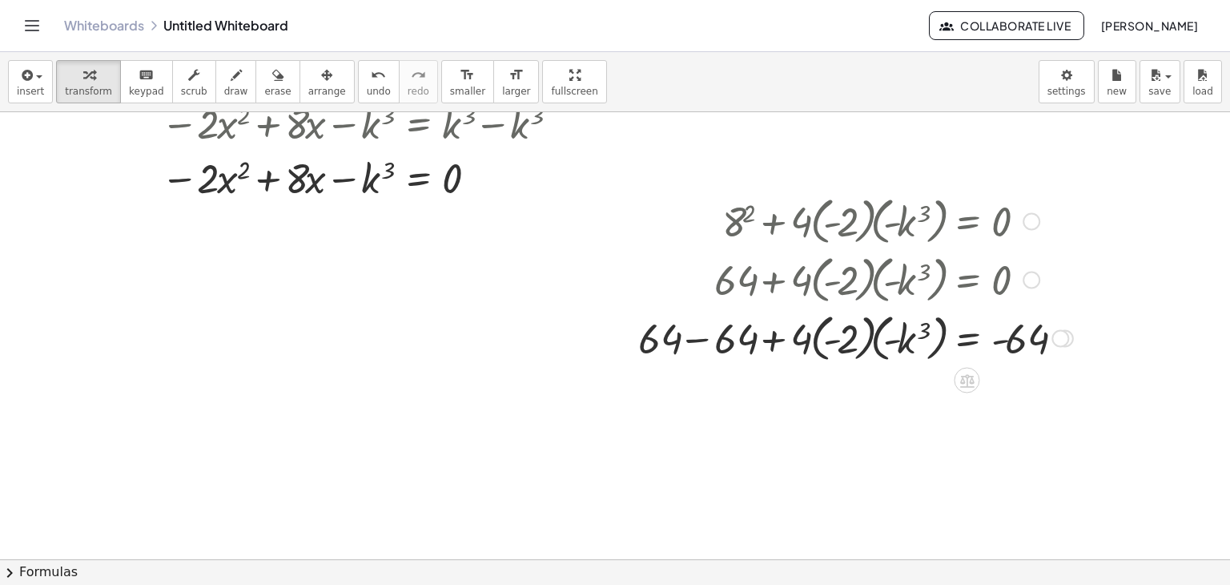
click at [713, 352] on div at bounding box center [855, 337] width 451 height 58
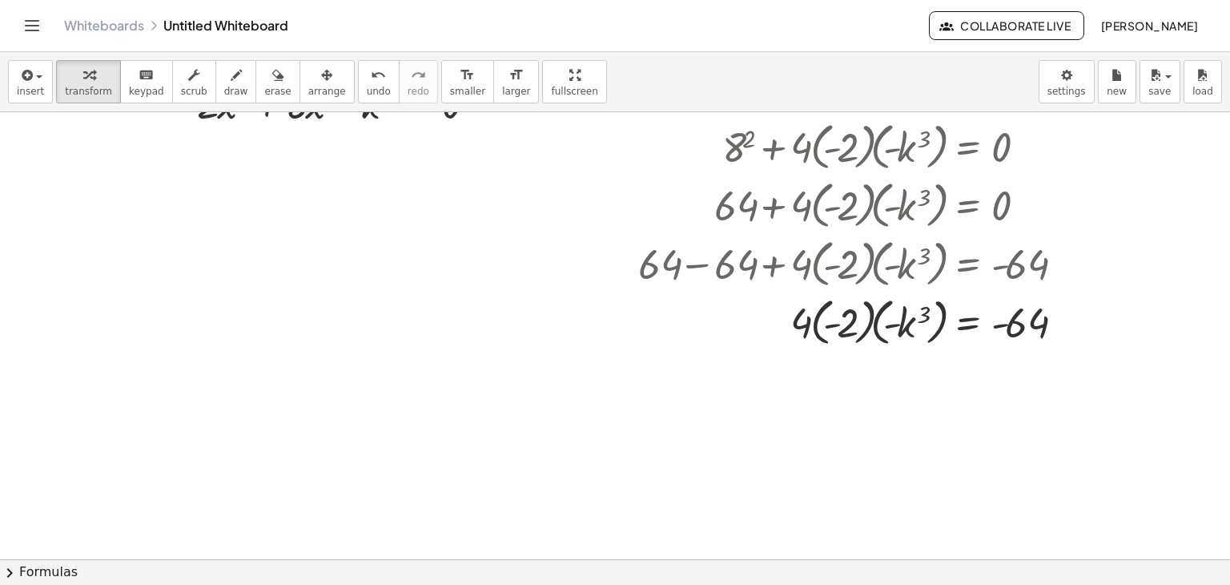
scroll to position [267, 0]
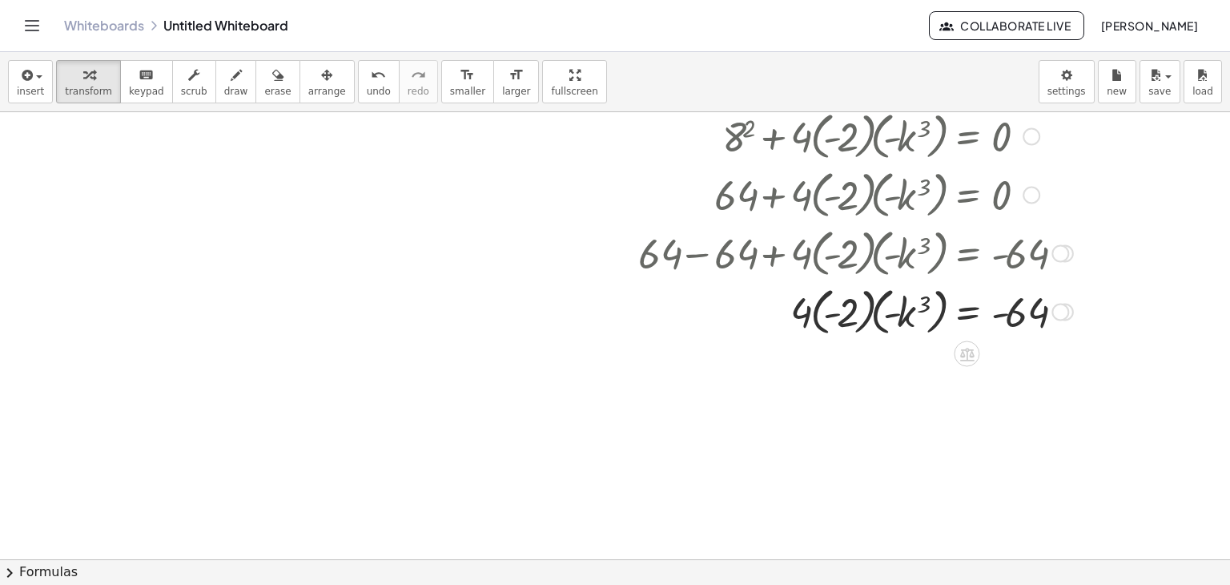
click at [824, 316] on div at bounding box center [855, 310] width 451 height 58
click at [815, 318] on div at bounding box center [855, 310] width 451 height 58
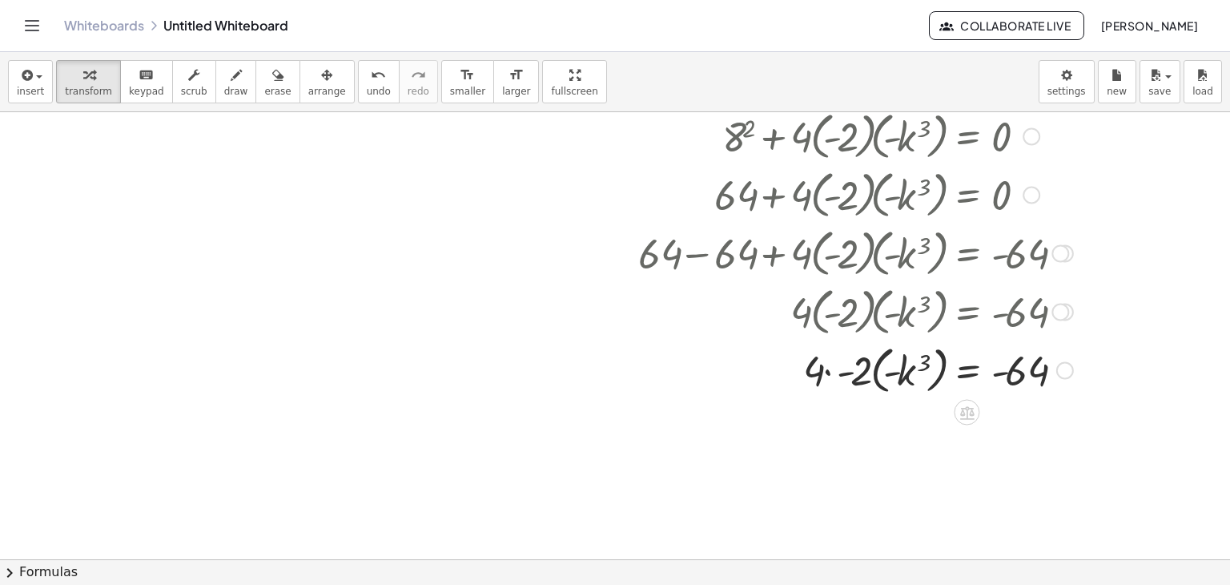
click at [825, 372] on div at bounding box center [855, 369] width 451 height 58
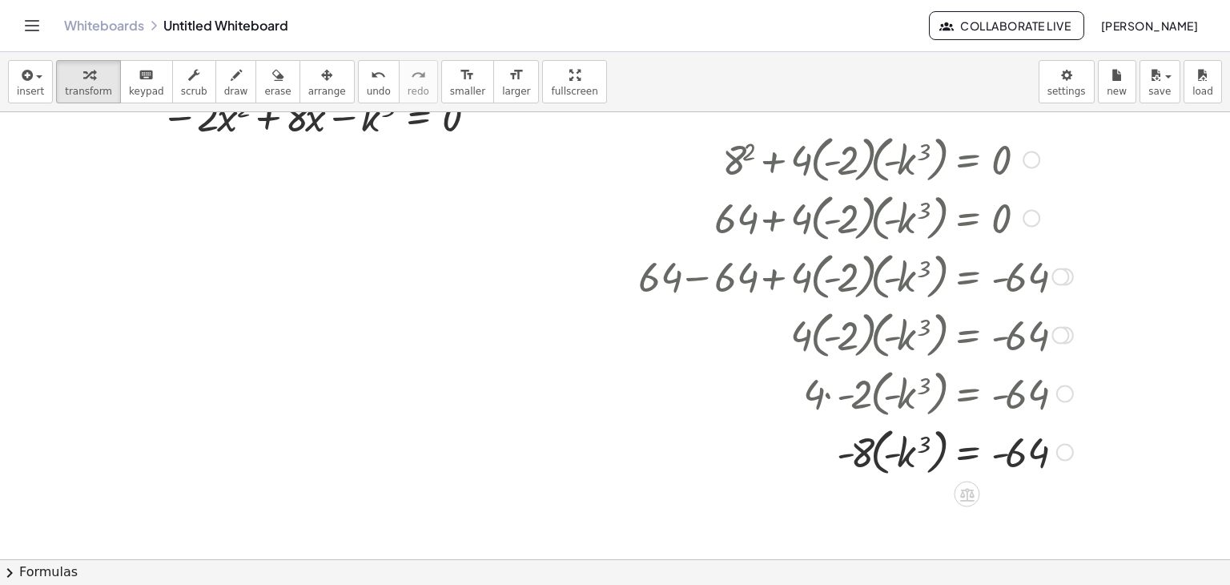
scroll to position [354, 0]
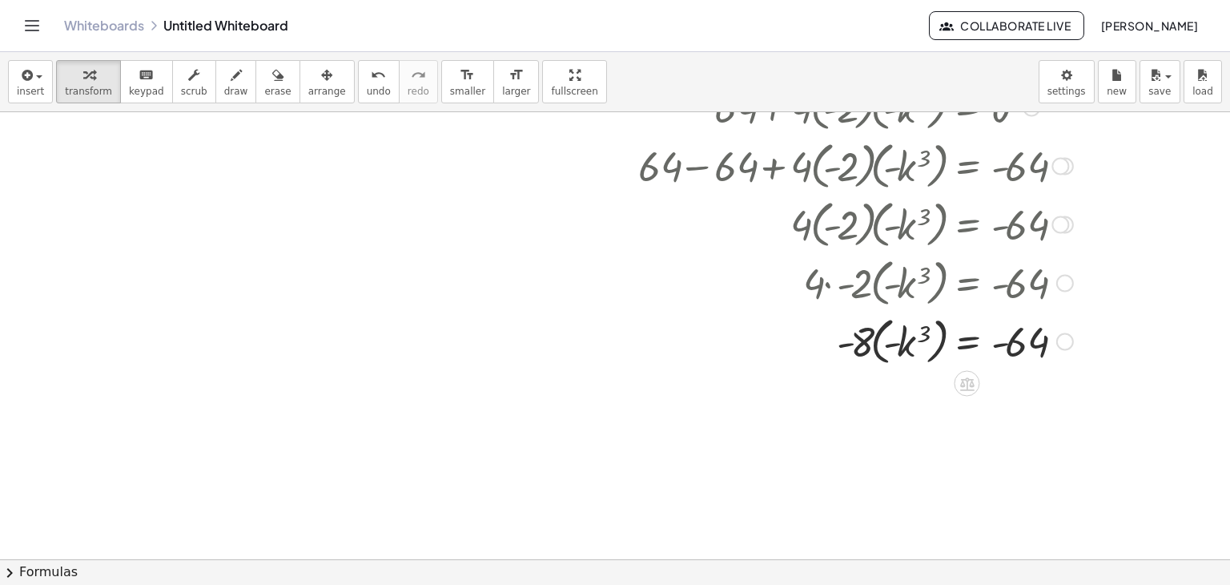
click at [912, 350] on div at bounding box center [855, 340] width 451 height 58
click at [884, 343] on div at bounding box center [855, 340] width 451 height 58
click at [870, 344] on div at bounding box center [855, 340] width 451 height 58
click at [856, 347] on div at bounding box center [855, 340] width 451 height 58
click at [899, 343] on div at bounding box center [855, 340] width 451 height 58
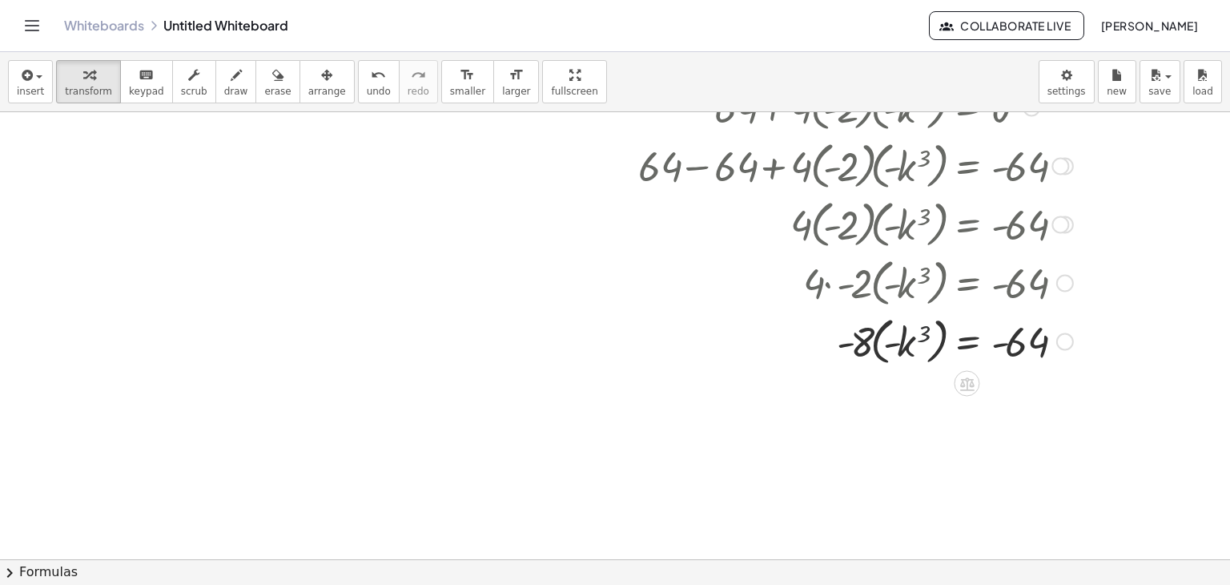
click at [929, 327] on div at bounding box center [855, 340] width 451 height 58
click at [926, 331] on div at bounding box center [855, 340] width 451 height 58
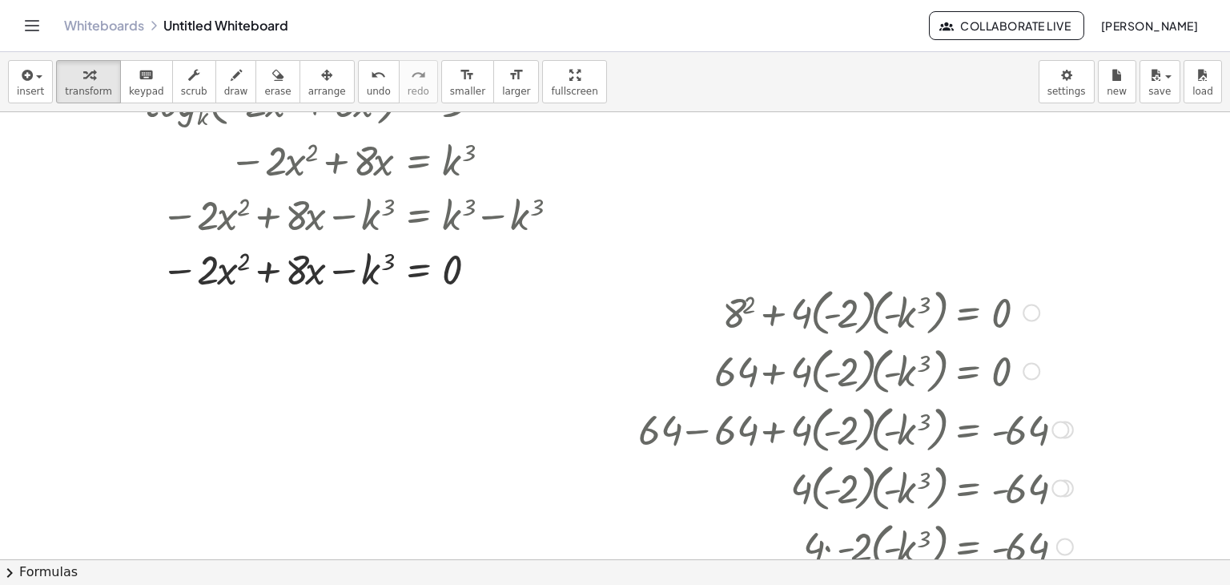
scroll to position [90, 0]
click at [841, 323] on div at bounding box center [855, 312] width 451 height 58
click at [977, 324] on div at bounding box center [855, 312] width 451 height 58
click at [1002, 308] on div at bounding box center [855, 312] width 451 height 58
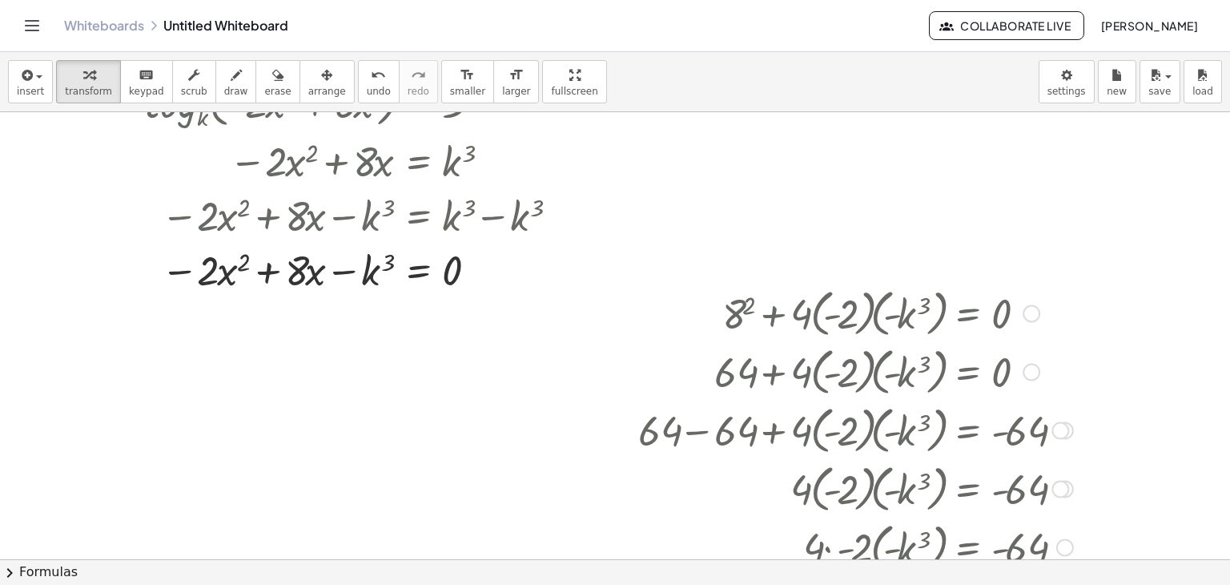
click at [1032, 319] on div at bounding box center [1032, 313] width 18 height 18
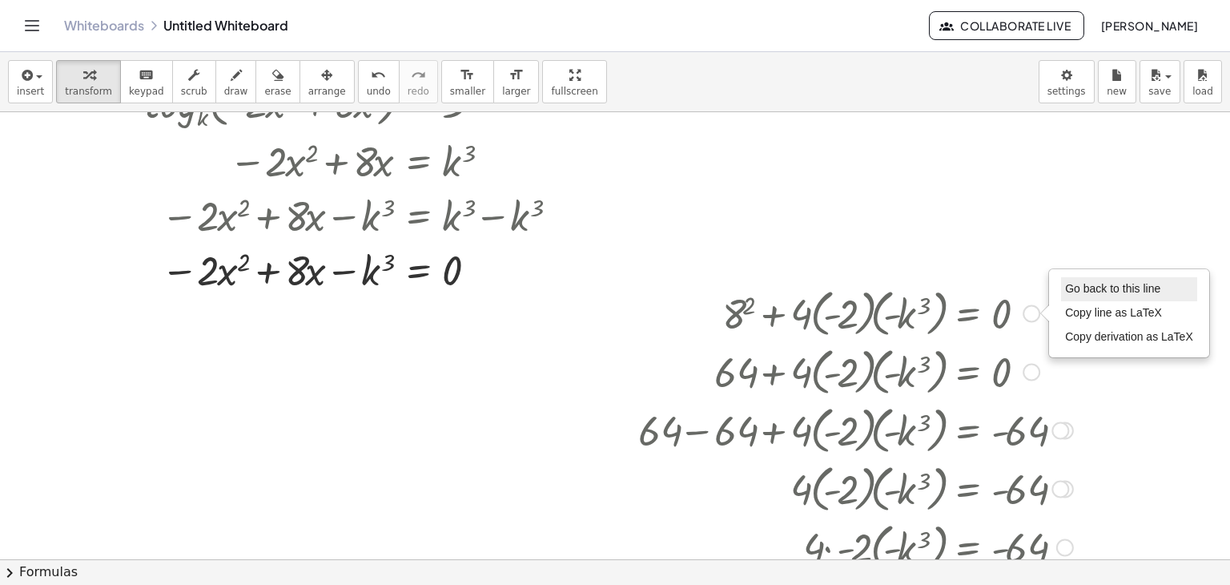
click at [1066, 292] on span "Go back to this line" at bounding box center [1112, 288] width 95 height 13
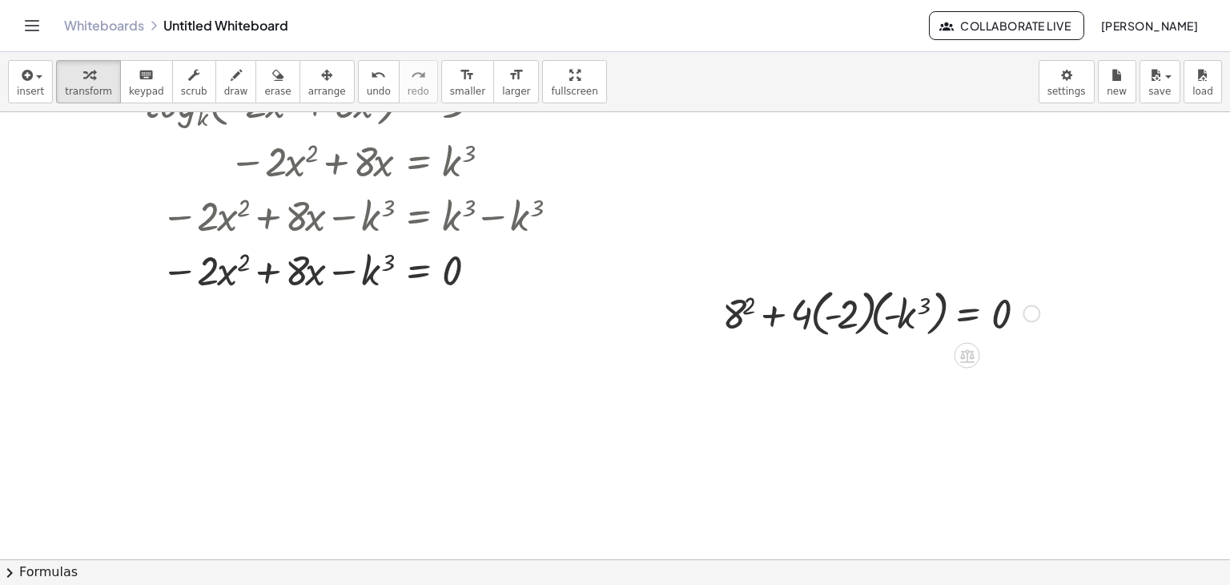
click at [801, 316] on div at bounding box center [881, 312] width 333 height 58
click at [827, 315] on div at bounding box center [881, 312] width 333 height 58
click at [980, 297] on div at bounding box center [881, 312] width 333 height 58
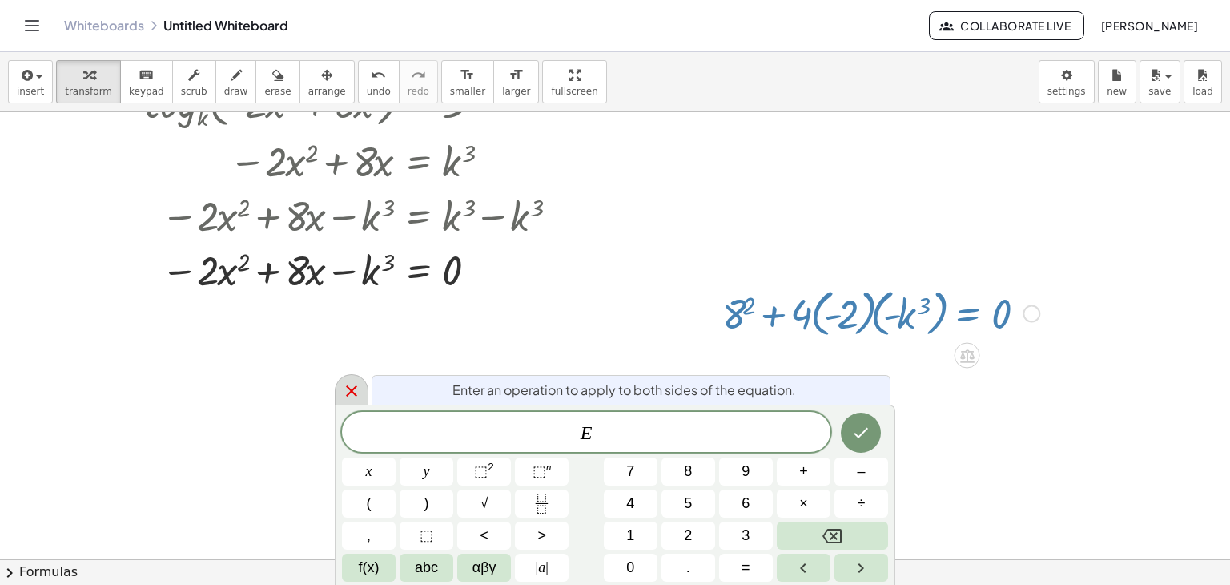
click at [345, 401] on div at bounding box center [352, 389] width 34 height 31
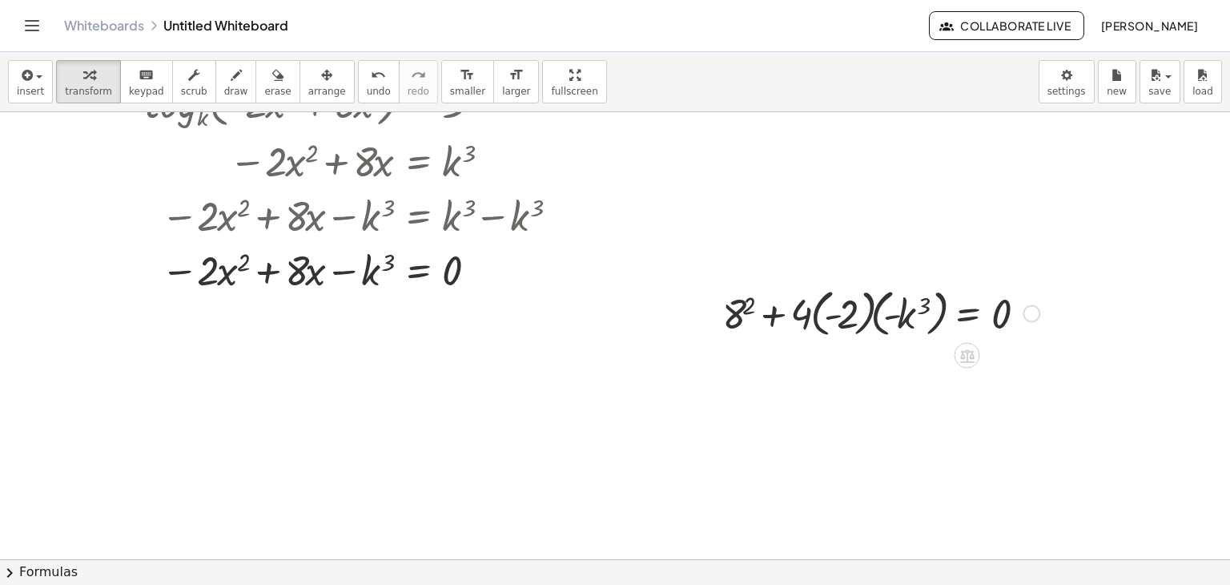
click at [972, 339] on div at bounding box center [974, 354] width 13 height 30
click at [889, 308] on div at bounding box center [881, 312] width 333 height 58
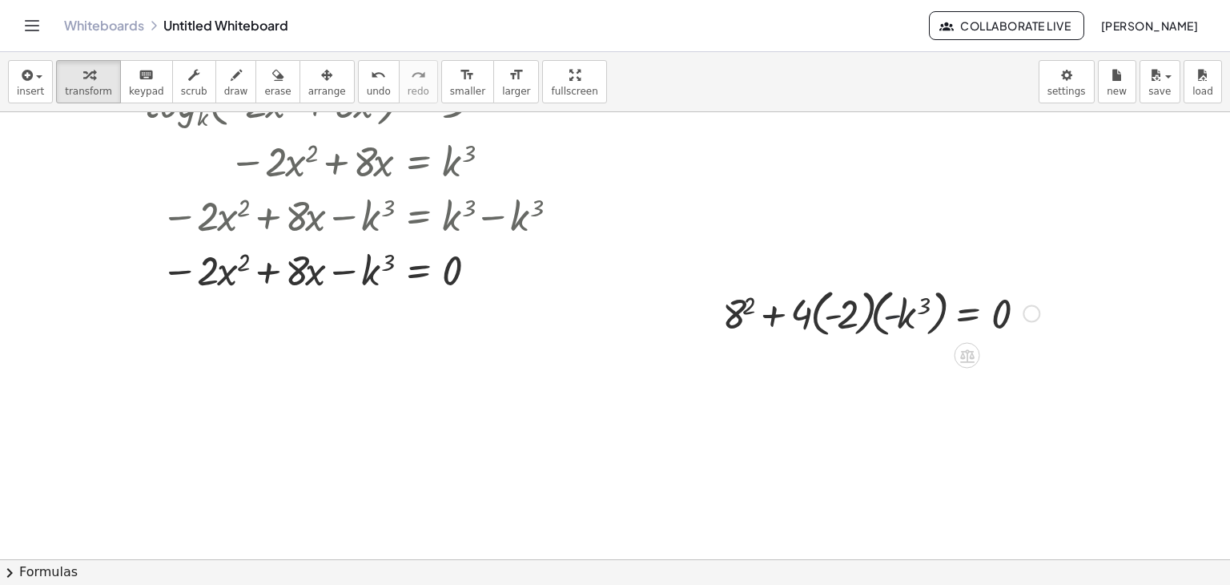
click at [889, 308] on div at bounding box center [881, 312] width 333 height 58
click at [1032, 310] on div "Go back to this line Copy line as LaTeX Copy derivation as LaTeX" at bounding box center [1032, 313] width 18 height 18
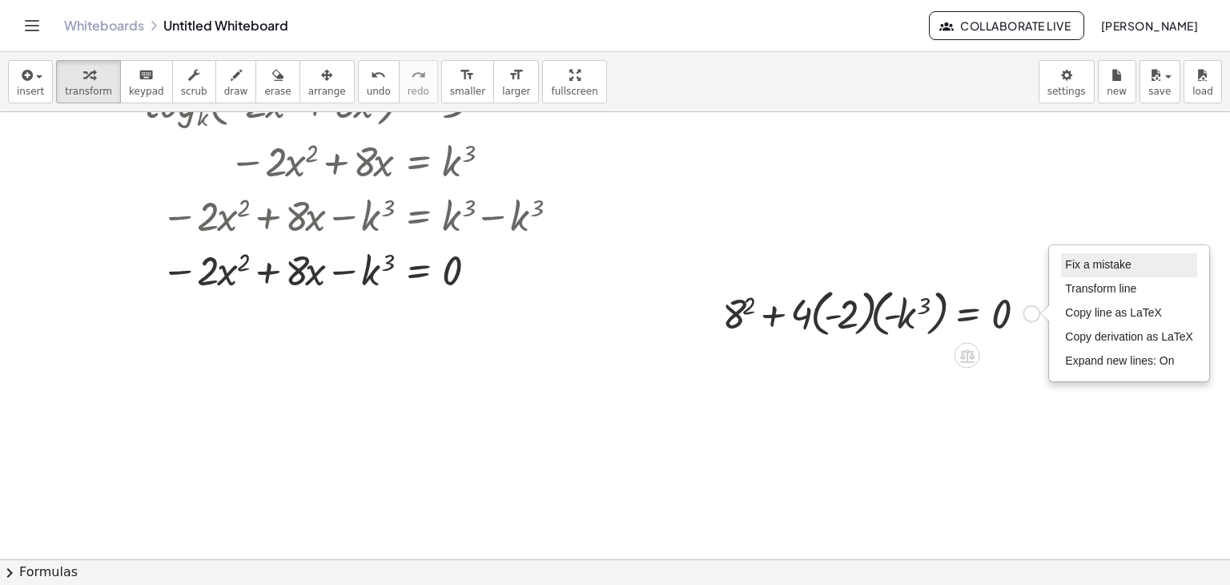
click at [1149, 268] on li "Fix a mistake" at bounding box center [1129, 265] width 136 height 24
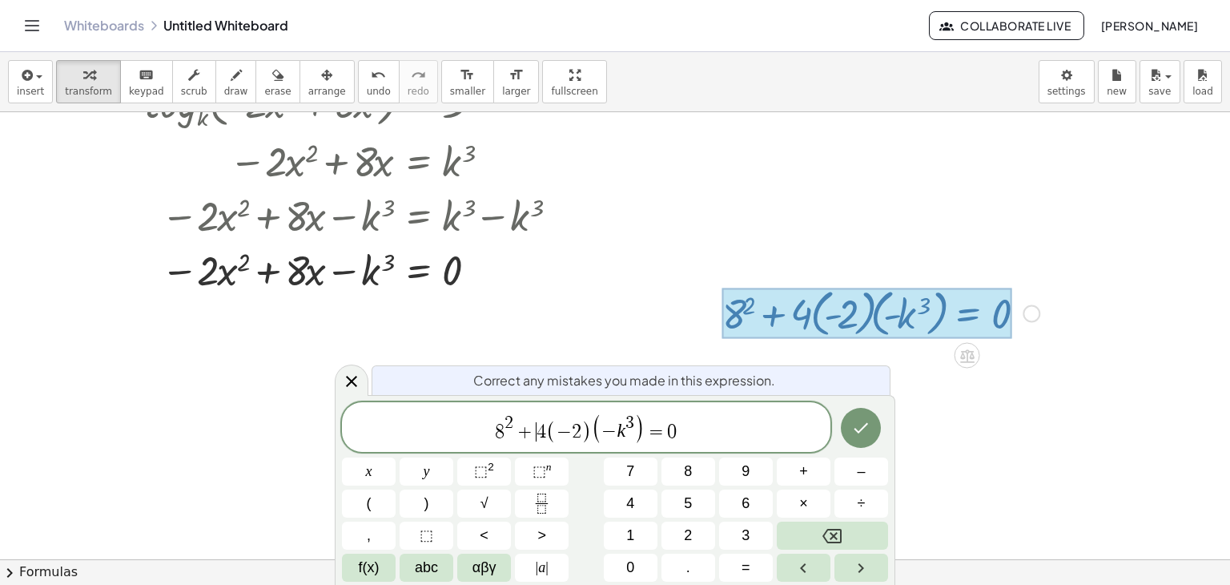
click at [534, 429] on span "+" at bounding box center [524, 431] width 23 height 19
click at [532, 434] on span "+" at bounding box center [524, 431] width 23 height 19
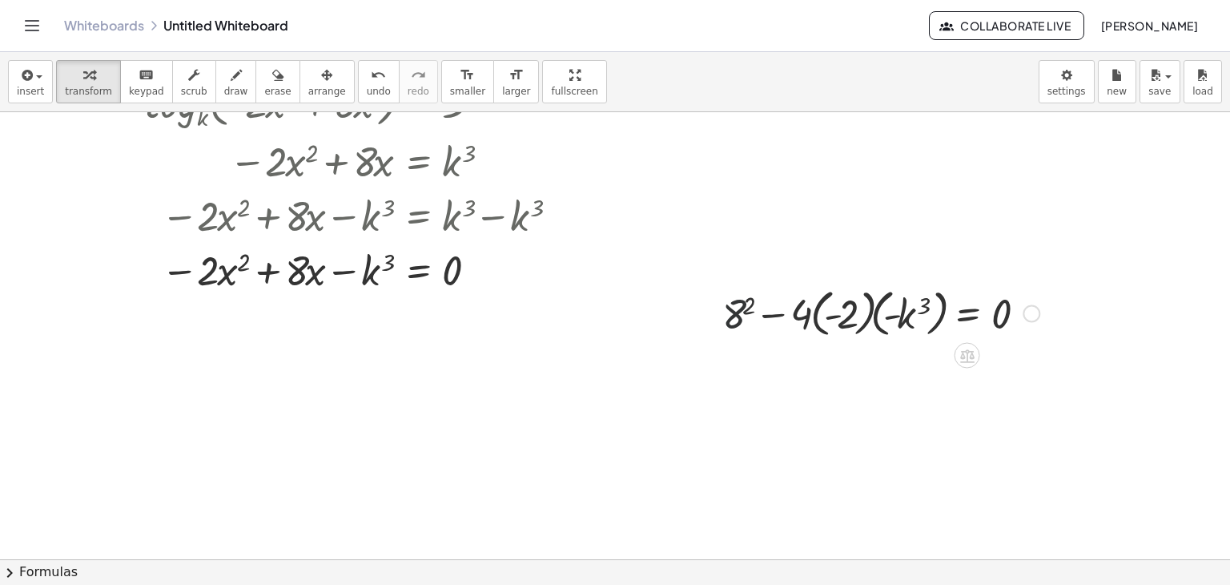
click at [728, 323] on div at bounding box center [881, 312] width 333 height 58
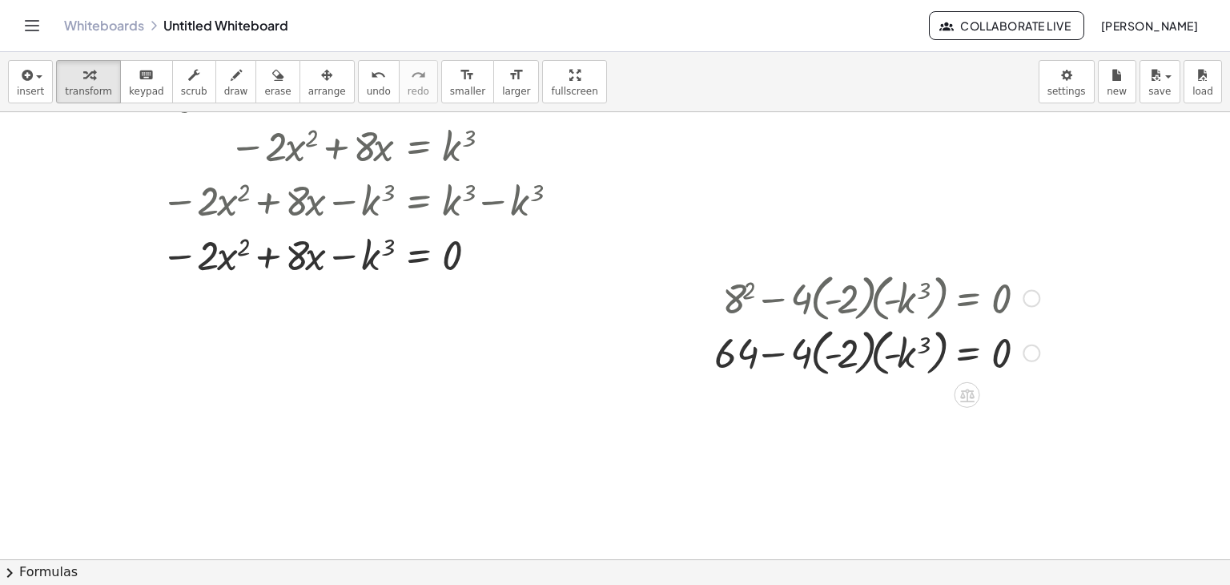
scroll to position [107, 0]
drag, startPoint x: 737, startPoint y: 368, endPoint x: 1030, endPoint y: 379, distance: 293.4
click at [1030, 379] on div at bounding box center [877, 353] width 341 height 58
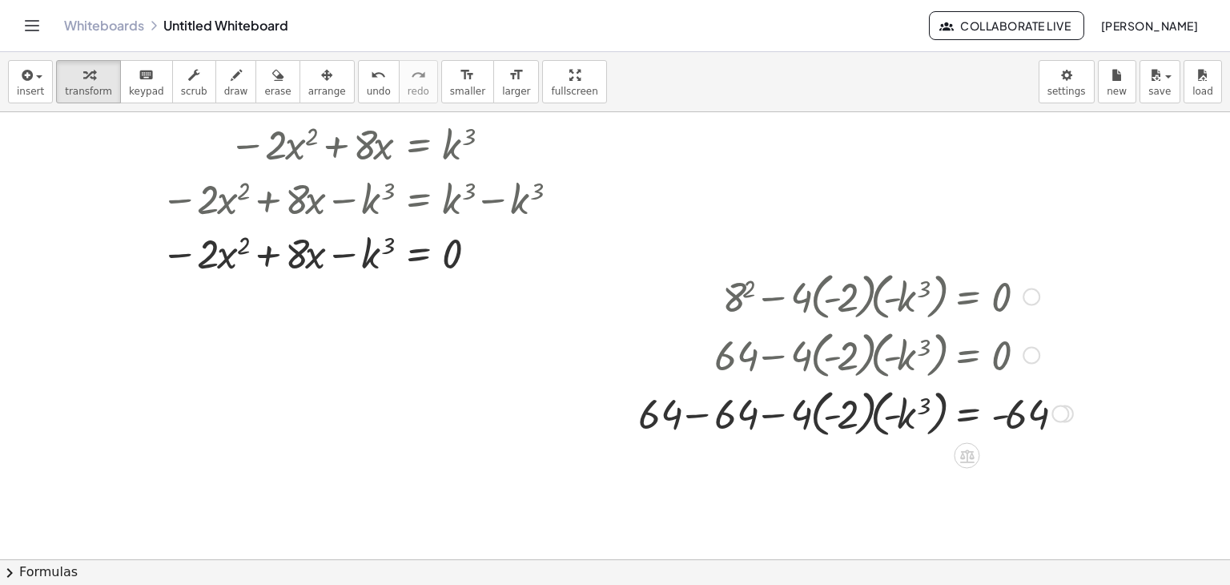
click at [705, 425] on div at bounding box center [855, 412] width 451 height 58
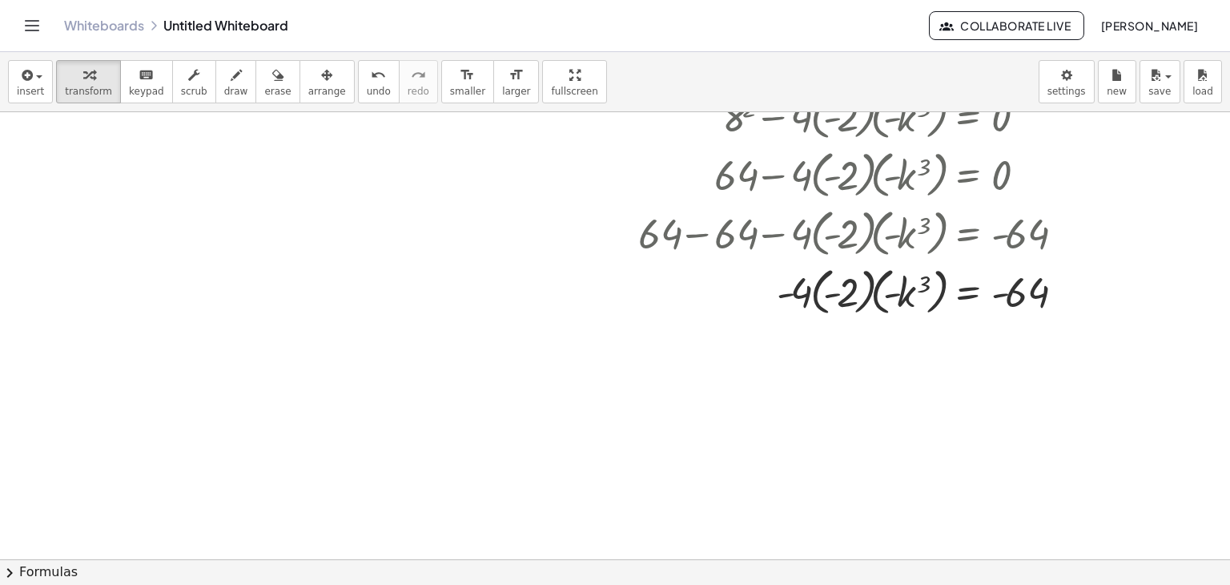
scroll to position [292, 0]
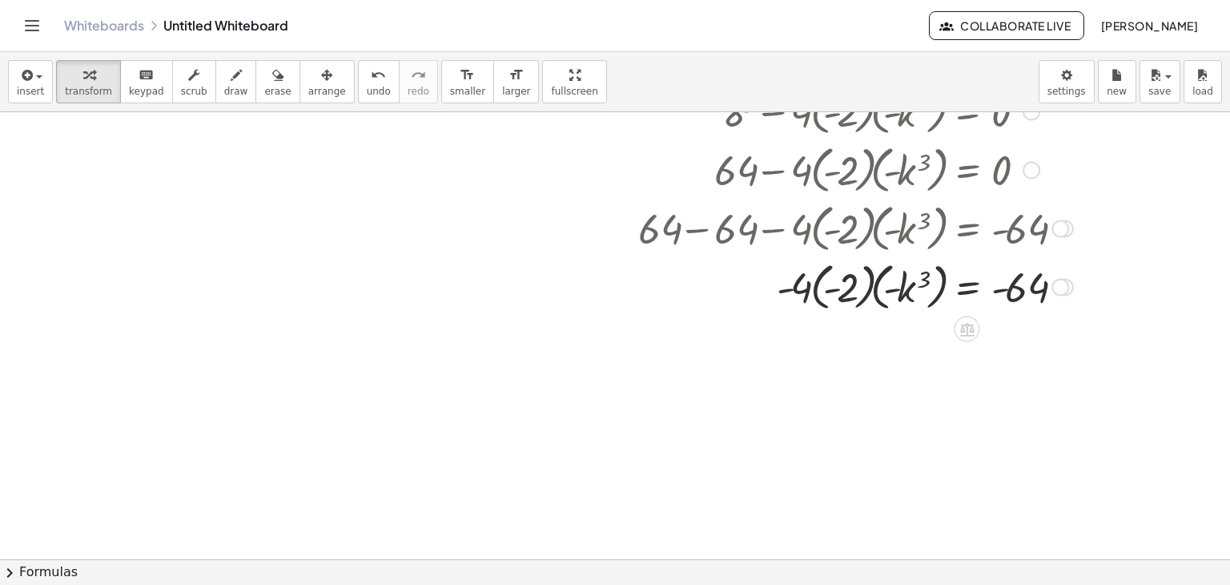
click at [790, 300] on div at bounding box center [855, 285] width 451 height 58
click at [814, 296] on div at bounding box center [855, 285] width 451 height 58
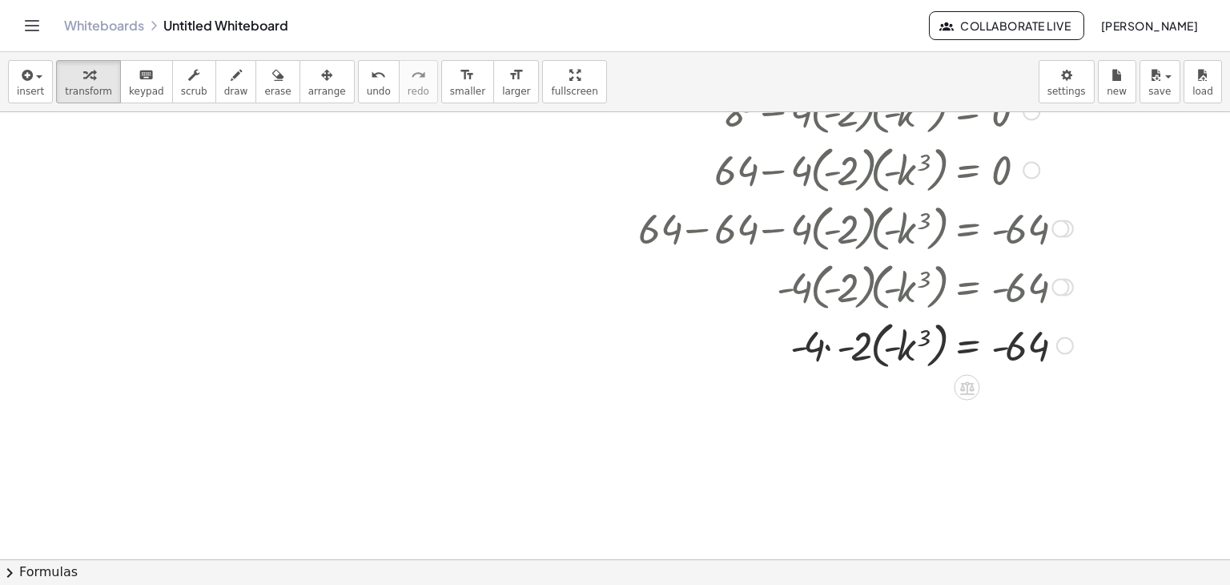
click at [849, 340] on div at bounding box center [855, 344] width 451 height 58
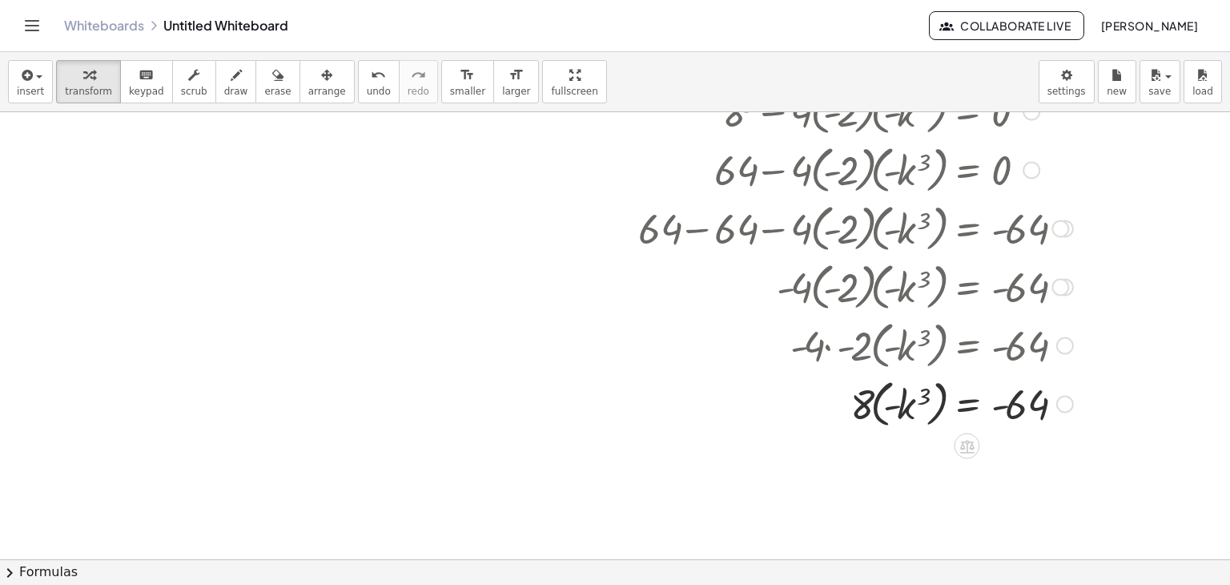
click at [909, 392] on div at bounding box center [855, 402] width 451 height 58
click at [892, 418] on div at bounding box center [855, 402] width 451 height 58
click at [868, 412] on div at bounding box center [855, 402] width 451 height 58
click at [876, 410] on div at bounding box center [855, 402] width 451 height 58
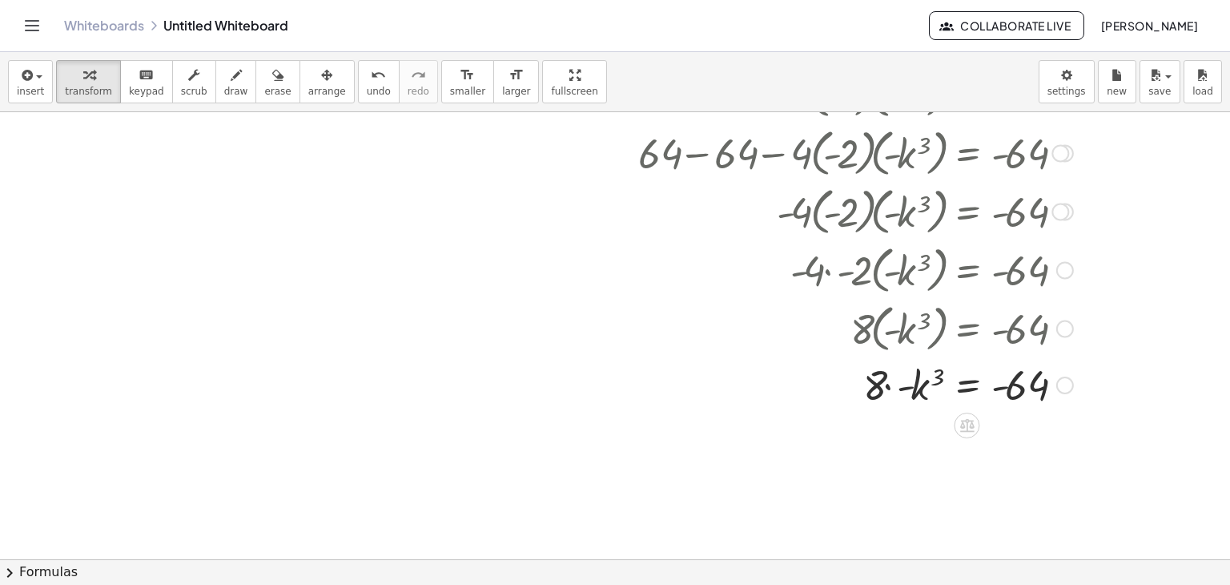
scroll to position [378, 0]
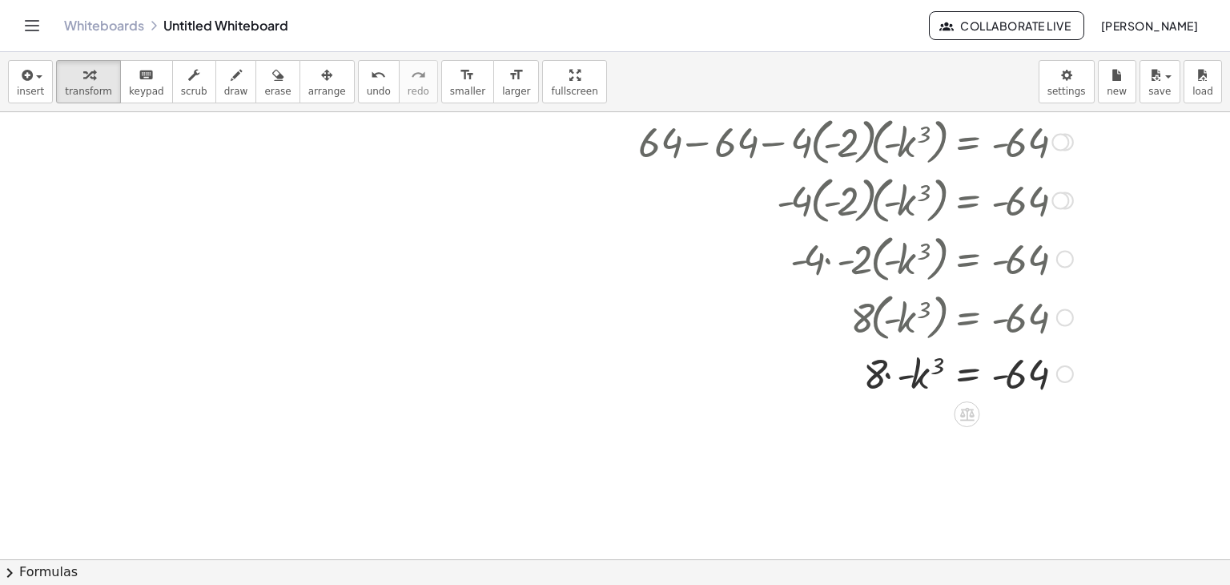
click at [916, 379] on div at bounding box center [855, 372] width 451 height 54
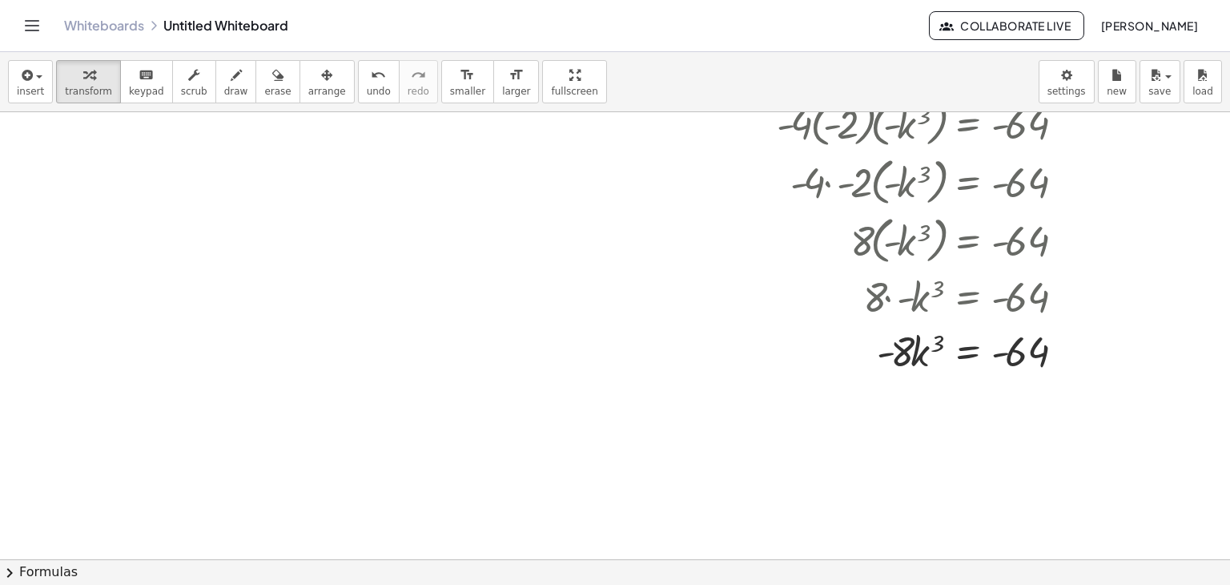
scroll to position [461, 0]
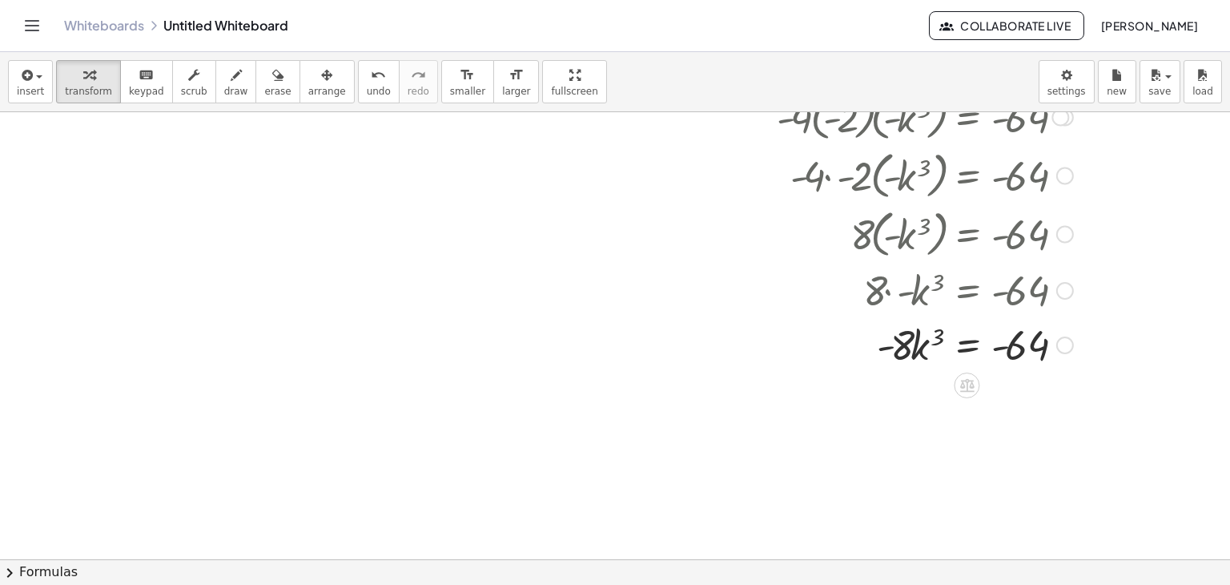
click at [884, 349] on div at bounding box center [855, 343] width 451 height 54
click at [888, 344] on div at bounding box center [855, 343] width 451 height 54
drag, startPoint x: 900, startPoint y: 342, endPoint x: 1022, endPoint y: 391, distance: 131.2
click at [913, 421] on div at bounding box center [857, 411] width 454 height 80
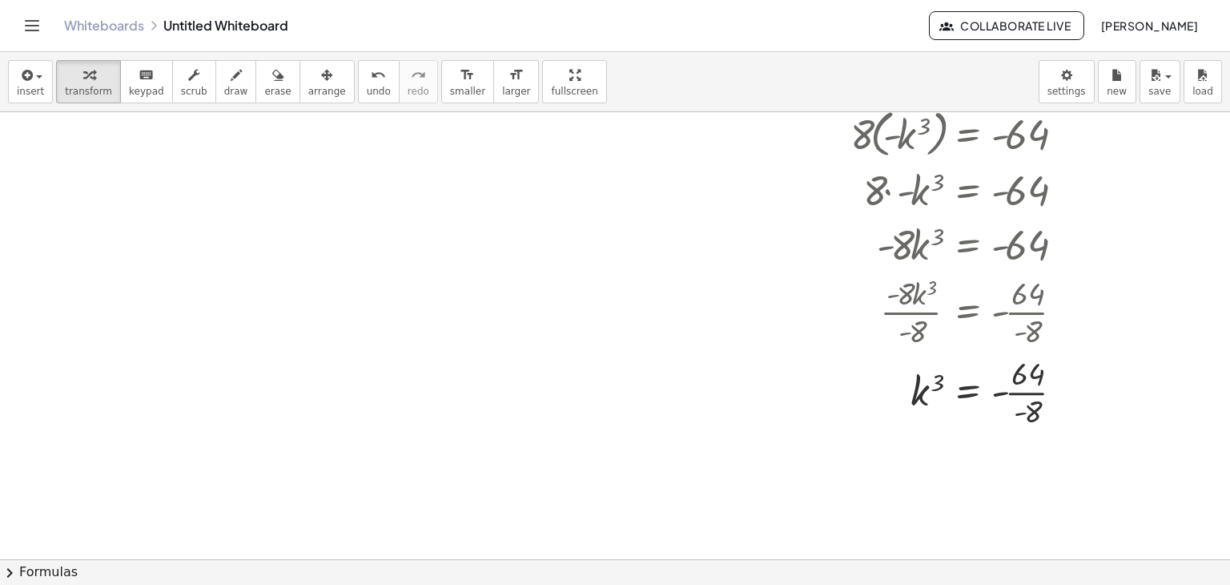
scroll to position [562, 0]
click at [1019, 392] on div at bounding box center [857, 391] width 454 height 80
click at [1017, 398] on div at bounding box center [857, 390] width 454 height 53
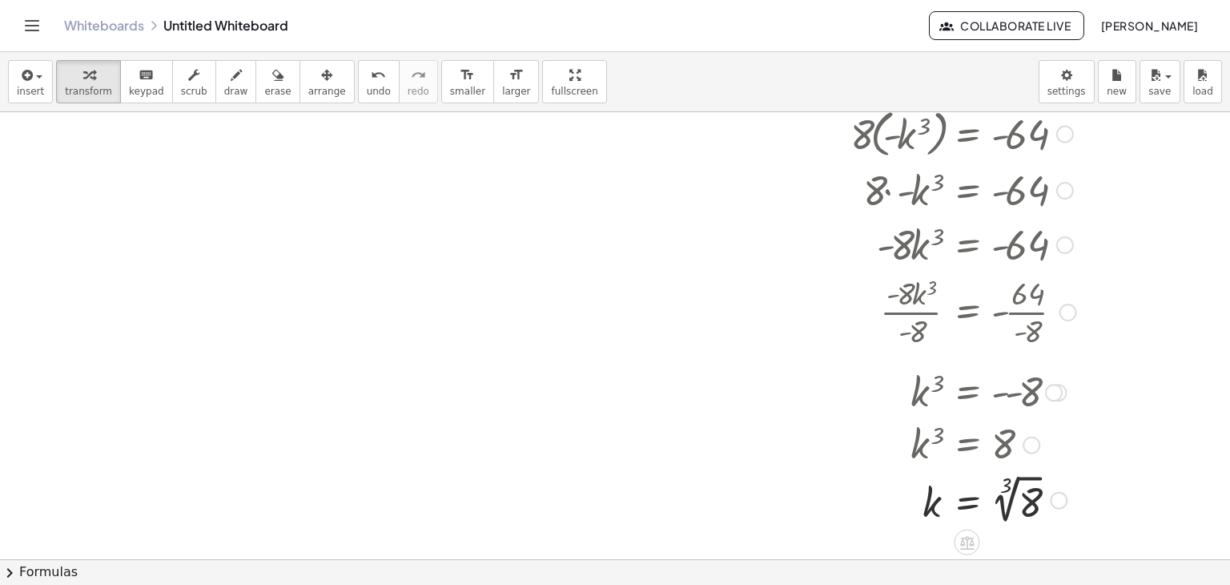
click at [1006, 494] on div at bounding box center [857, 498] width 454 height 58
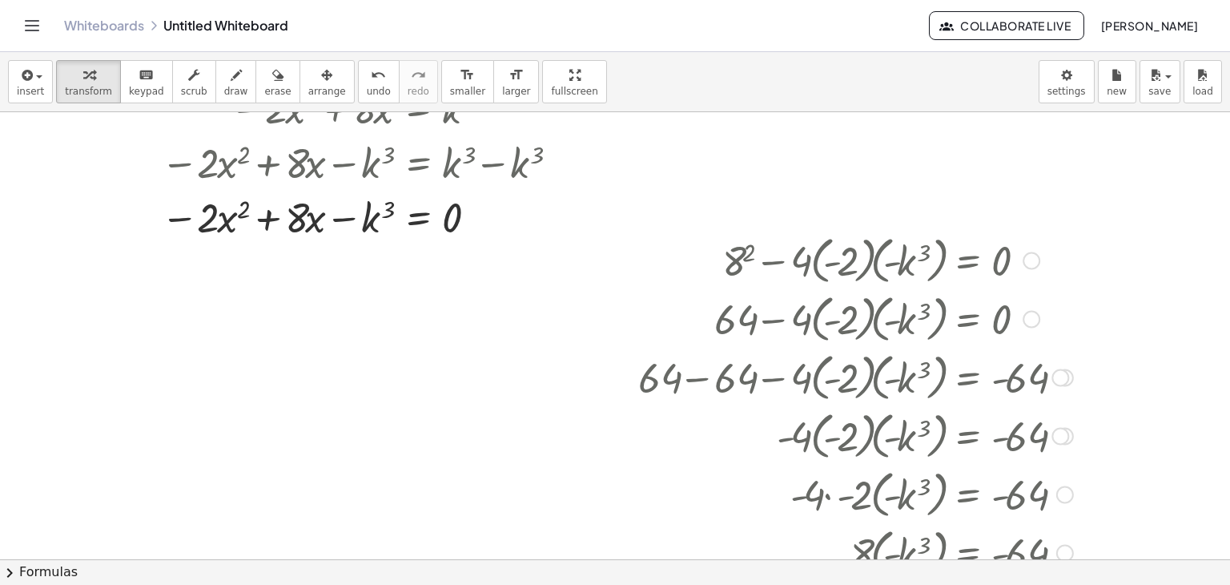
scroll to position [0, 0]
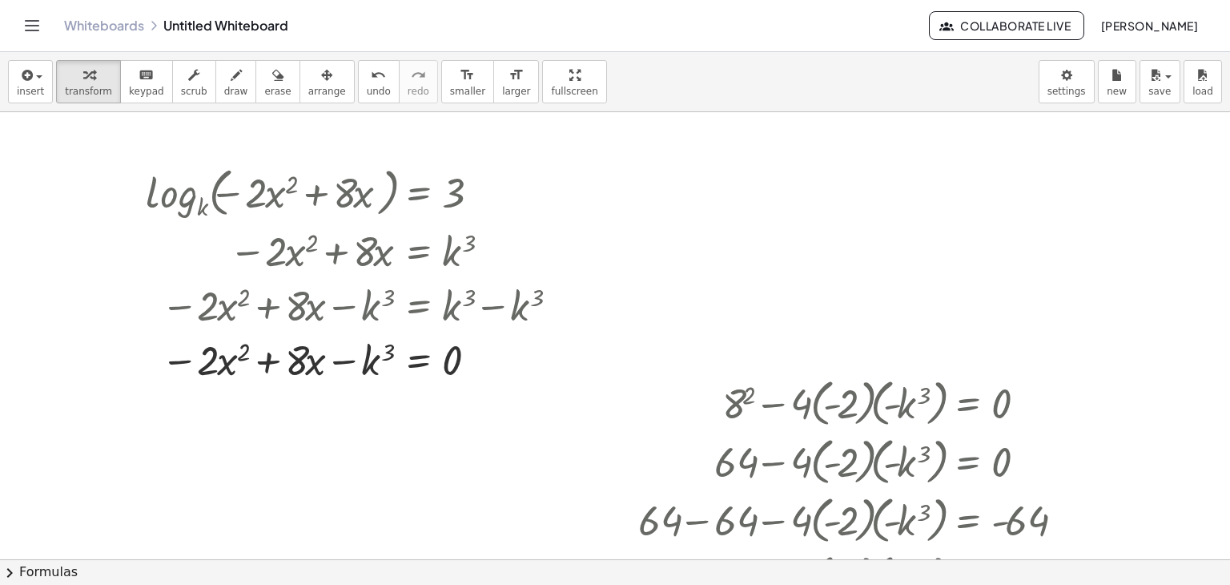
drag, startPoint x: 1001, startPoint y: 276, endPoint x: 965, endPoint y: 390, distance: 119.3
click at [965, 390] on div "log k ( , − · 2 · x 2 + · 8 · x ) = 3 − · 2 · x 2 + · 8 · x = k 3 − · 2 · x 2 +…" at bounding box center [615, 559] width 1230 height 895
